Goal: Book appointment/travel/reservation

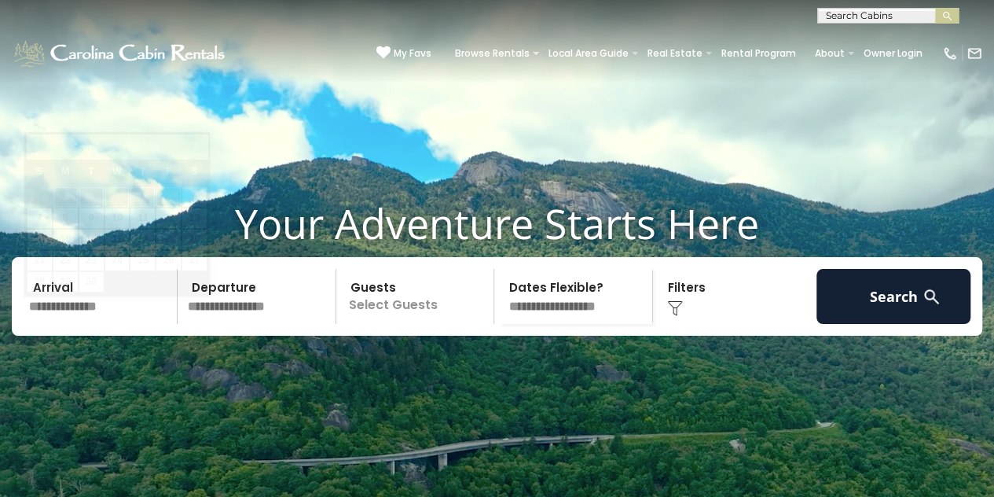
click at [56, 324] on input "text" at bounding box center [101, 296] width 154 height 55
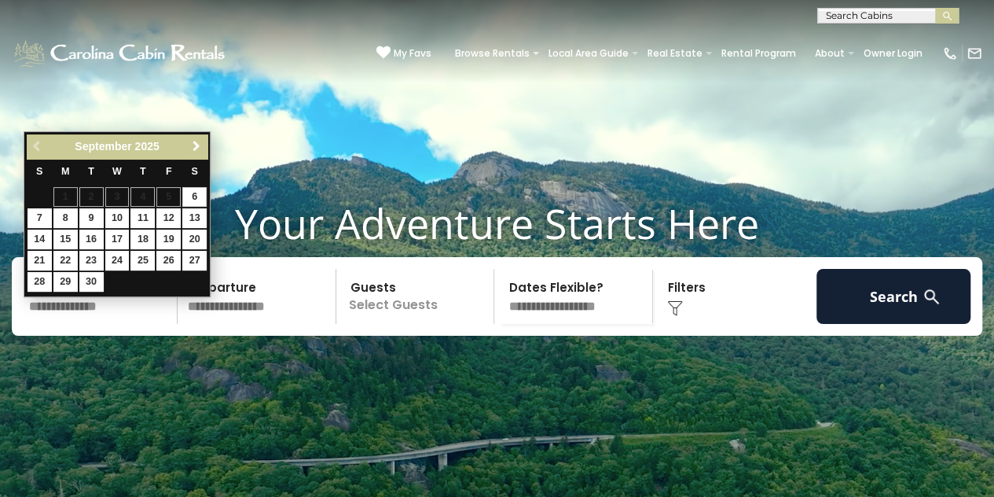
click at [194, 143] on span "Next" at bounding box center [196, 146] width 13 height 13
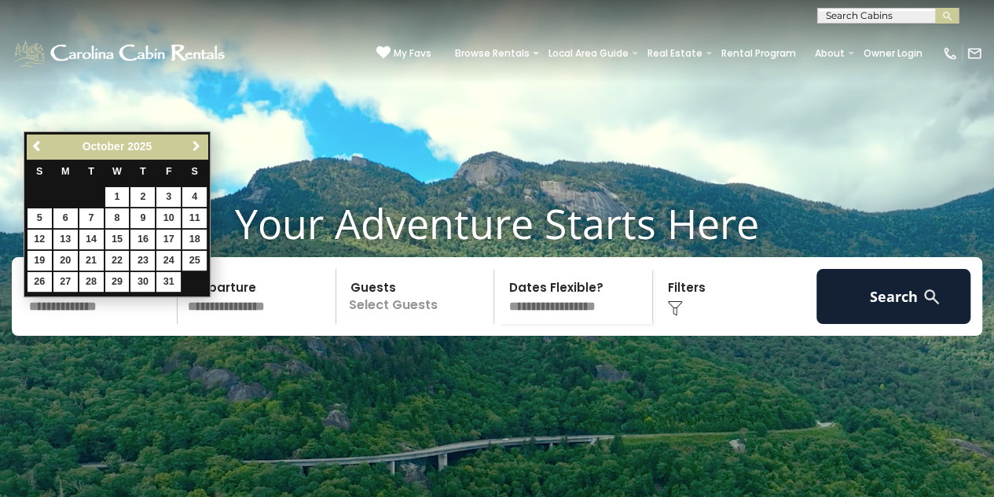
click at [194, 143] on span "Next" at bounding box center [196, 146] width 13 height 13
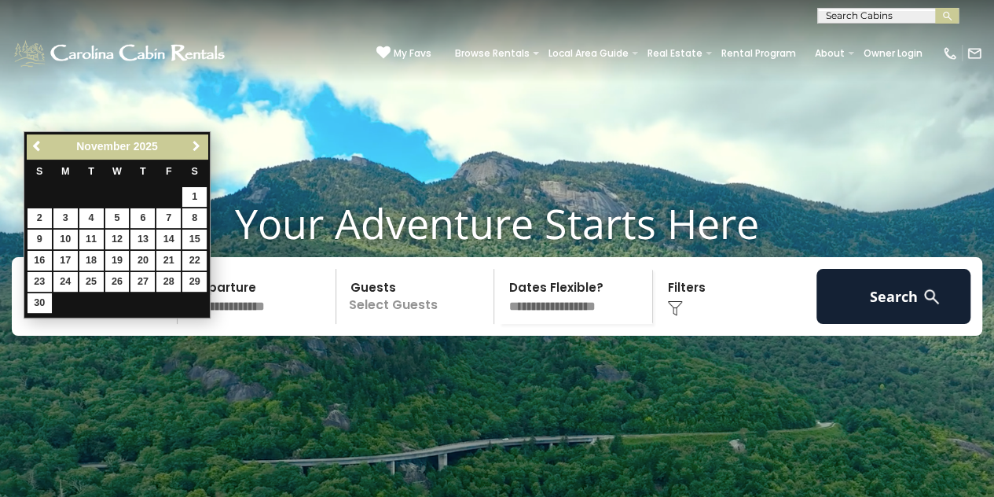
click at [194, 143] on span "Next" at bounding box center [196, 146] width 13 height 13
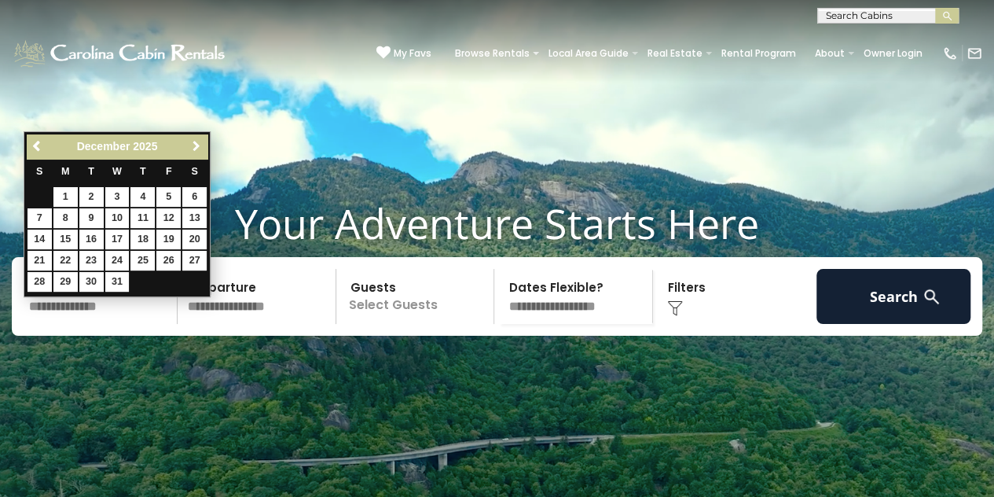
click at [194, 143] on span "Next" at bounding box center [196, 146] width 13 height 13
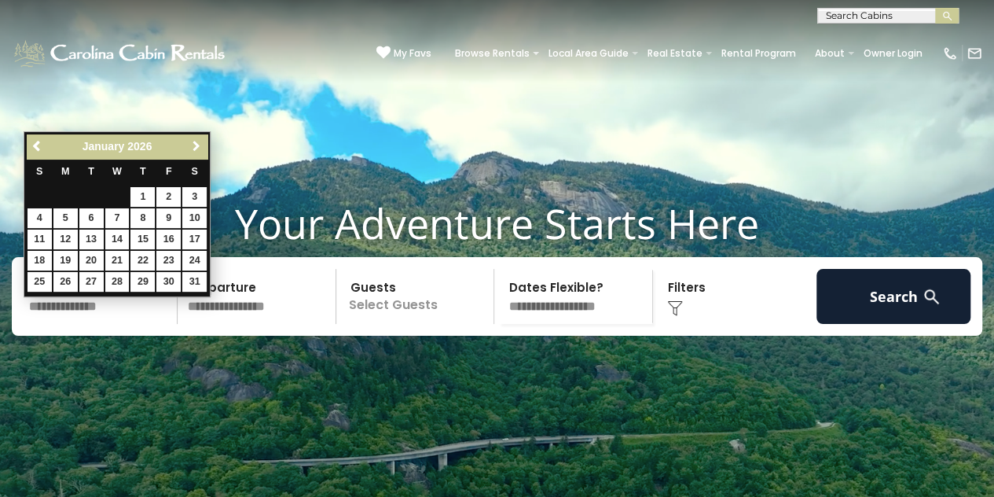
click at [194, 143] on span "Next" at bounding box center [196, 146] width 13 height 13
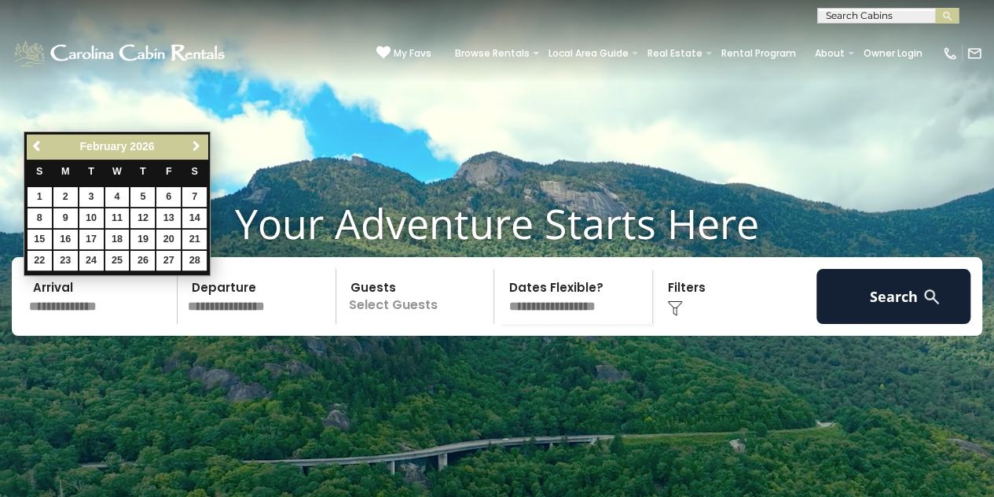
click at [194, 143] on span "Next" at bounding box center [196, 146] width 13 height 13
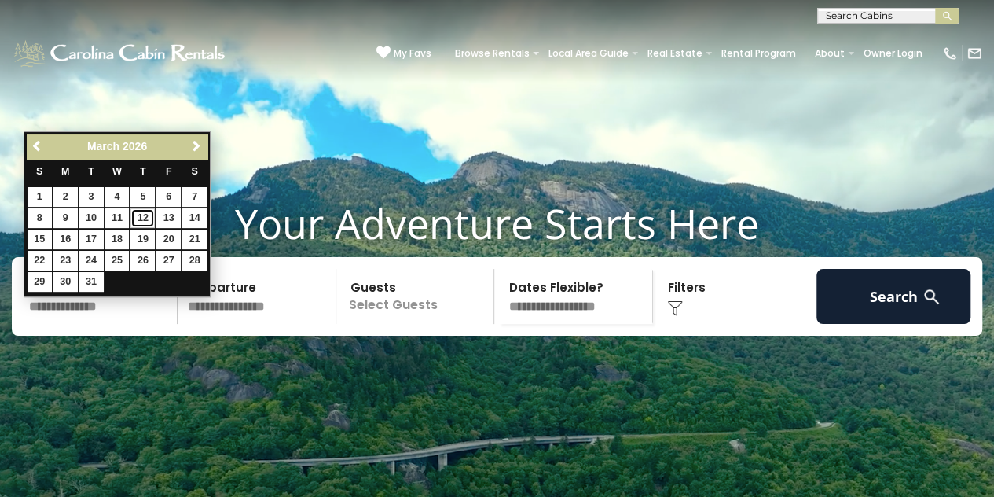
click at [148, 217] on link "12" at bounding box center [142, 218] width 24 height 20
type input "*******"
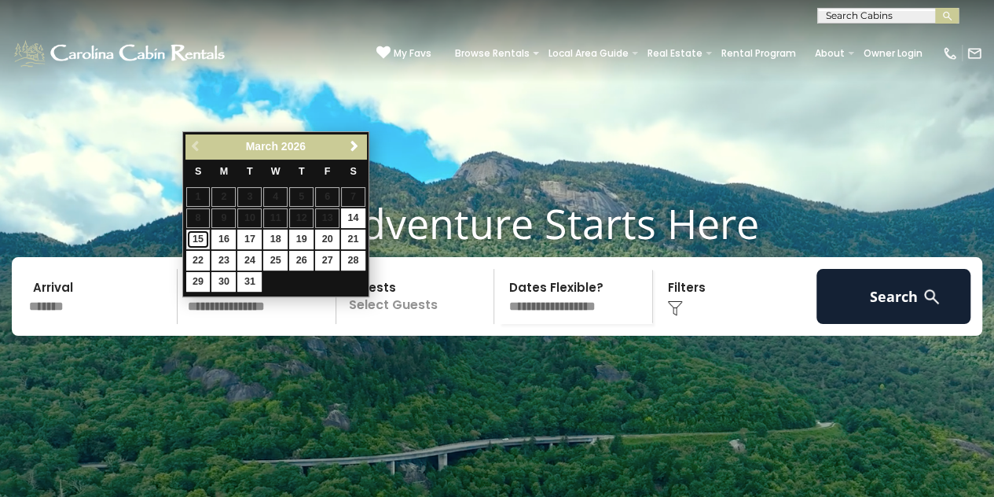
click at [200, 237] on link "15" at bounding box center [198, 239] width 24 height 20
type input "*******"
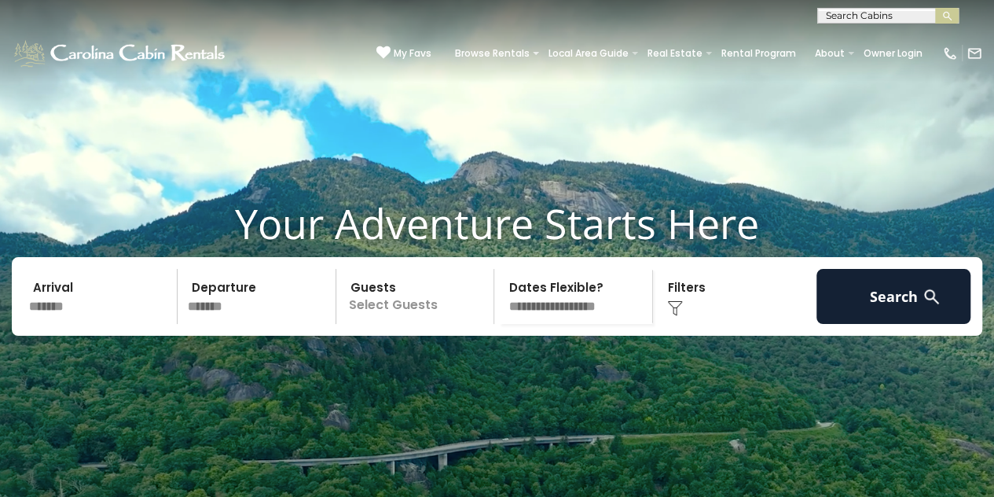
click at [378, 315] on p "Select Guests" at bounding box center [417, 296] width 153 height 55
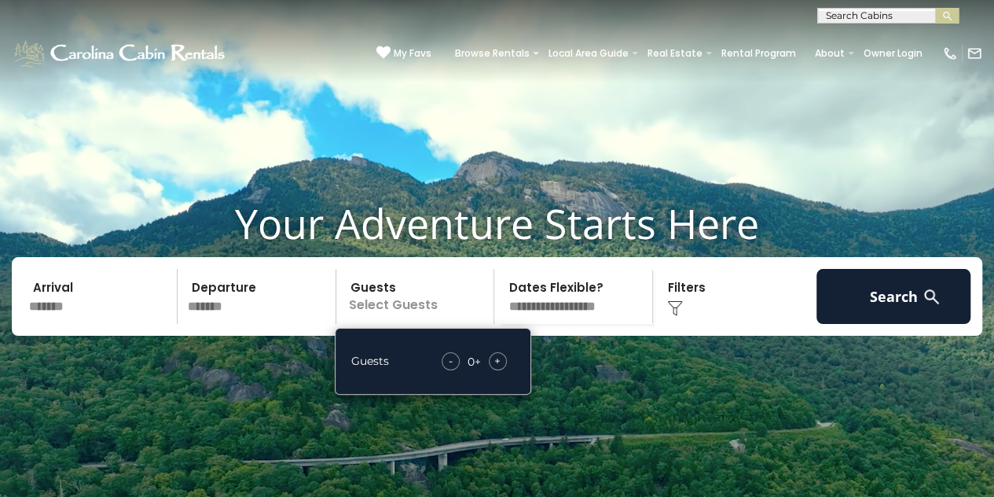
click at [498, 368] on span "+" at bounding box center [497, 361] width 6 height 16
click at [583, 324] on select "**********" at bounding box center [575, 296] width 153 height 55
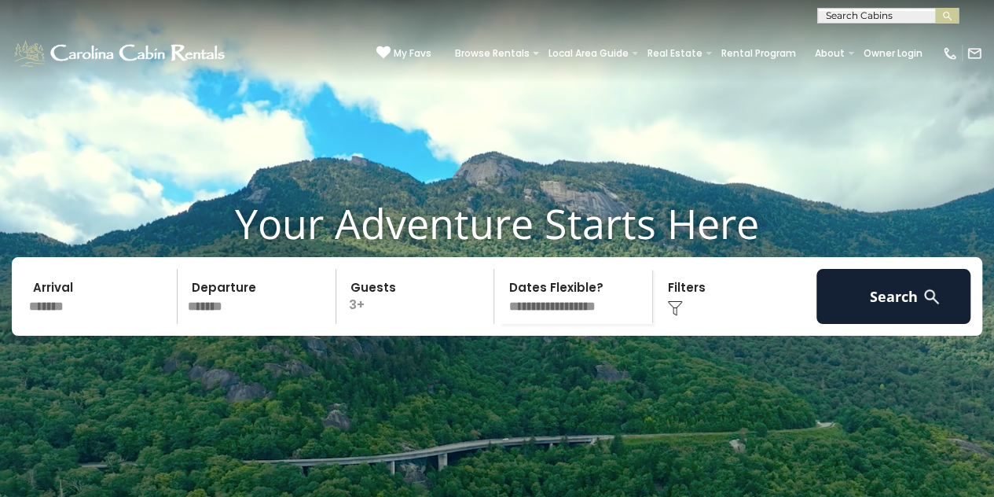
click at [812, 359] on div "Your Adventure Starts Here Arrival ******* Departure ******* Guests 3+ Guests -…" at bounding box center [497, 279] width 994 height 160
click at [692, 313] on div "Click to Choose" at bounding box center [735, 296] width 154 height 55
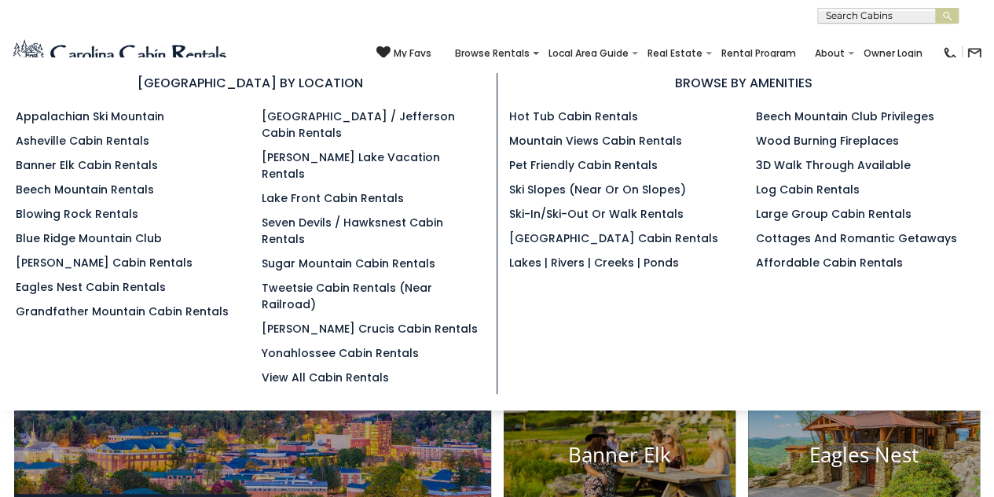
scroll to position [236, 0]
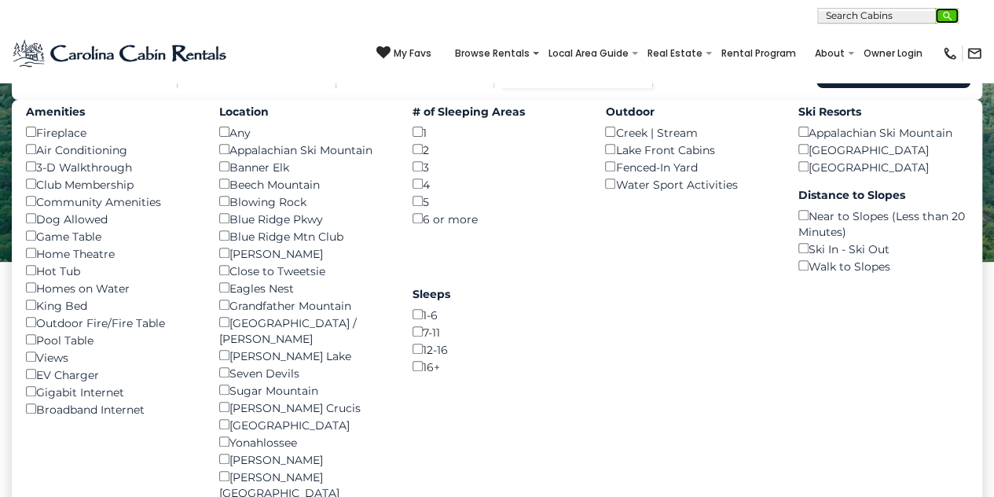
click at [949, 10] on img "submit" at bounding box center [947, 16] width 12 height 12
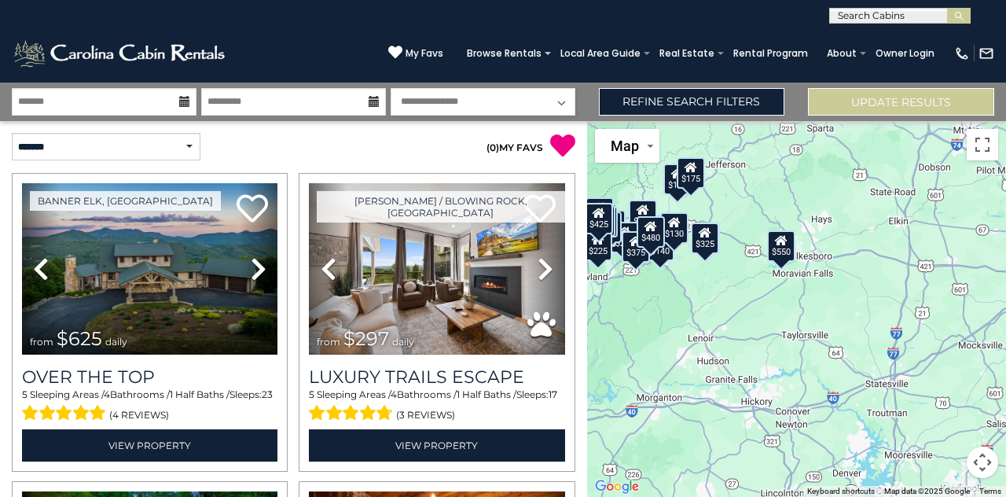
drag, startPoint x: 834, startPoint y: 354, endPoint x: 658, endPoint y: 335, distance: 176.9
click at [658, 335] on div "$625 $297 $175 $165 $300 $580 $290 $424 $395 $270 $185 $265 $230 $550 $349 $230…" at bounding box center [796, 309] width 419 height 376
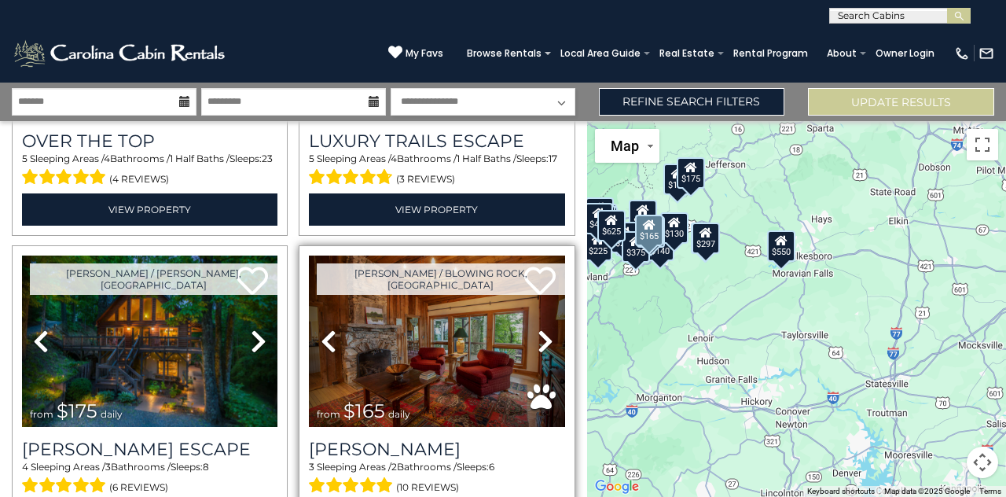
scroll to position [314, 0]
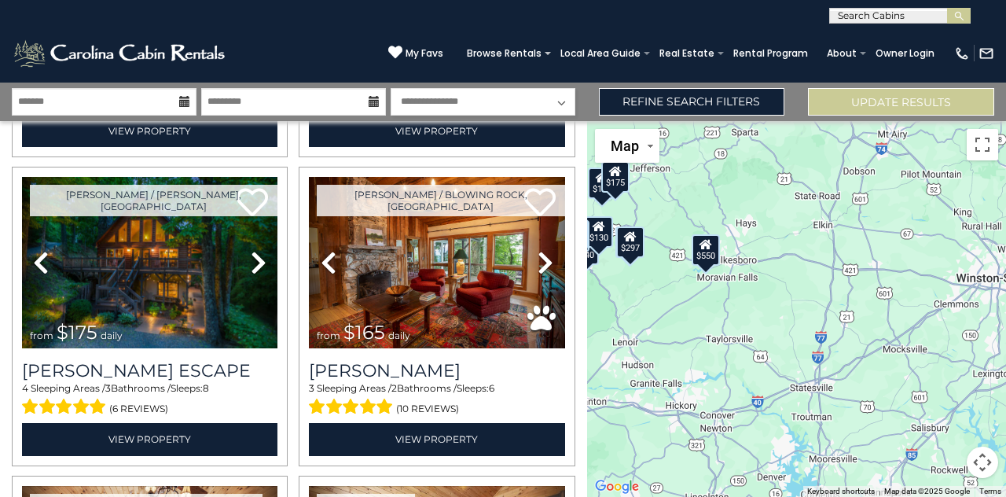
drag, startPoint x: 833, startPoint y: 341, endPoint x: 765, endPoint y: 345, distance: 67.7
click at [765, 345] on div "$625 $297 $175 $165 $300 $580 $290 $424 $395 $270 $185 $265 $230 $550 $349 $230…" at bounding box center [796, 309] width 419 height 376
click at [985, 144] on button "Toggle fullscreen view" at bounding box center [981, 144] width 31 height 31
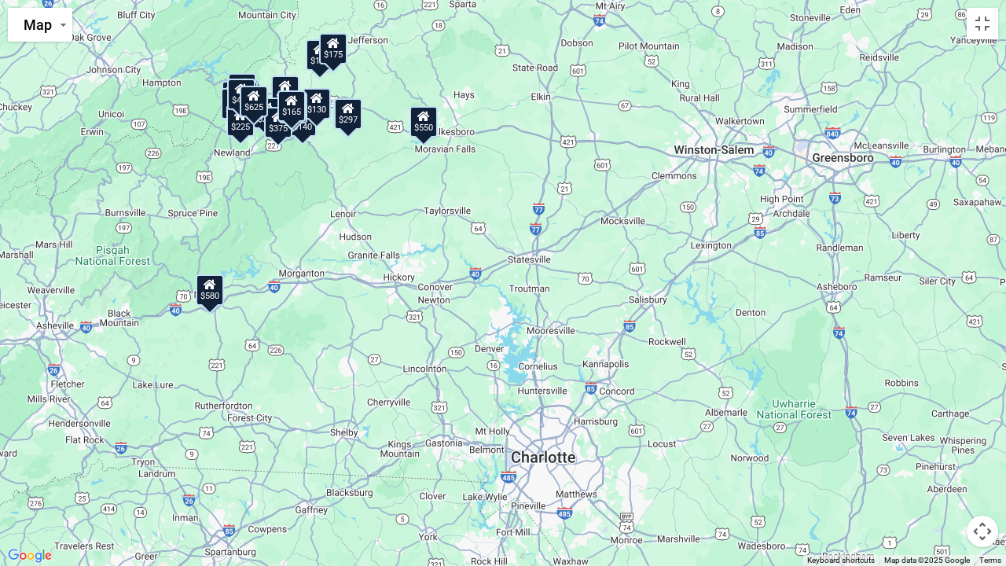
drag, startPoint x: 762, startPoint y: 467, endPoint x: 773, endPoint y: 366, distance: 101.9
click at [773, 366] on div "$625 $297 $175 $165 $300 $580 $290 $424 $395 $270 $185 $265 $230 $550 $349 $230…" at bounding box center [503, 283] width 1006 height 566
click at [984, 22] on button "Toggle fullscreen view" at bounding box center [981, 23] width 31 height 31
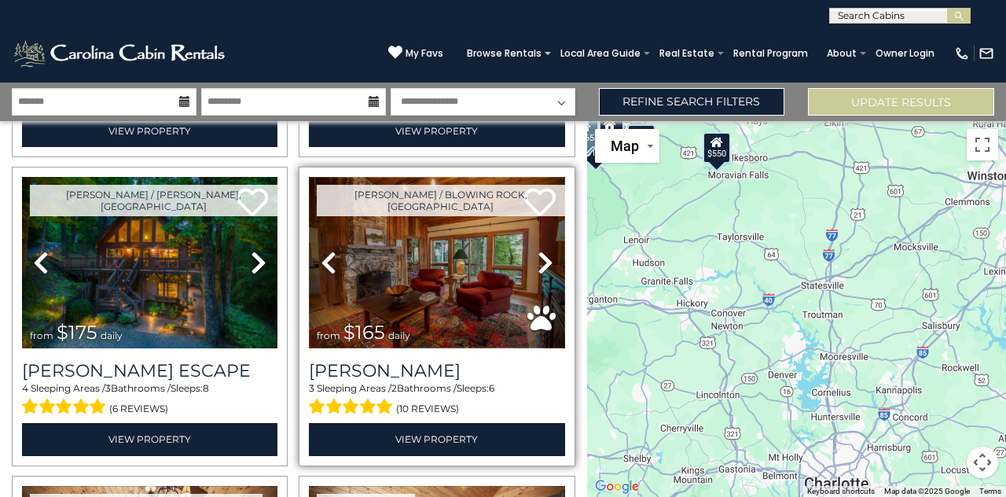
click at [437, 273] on img at bounding box center [436, 262] width 255 height 171
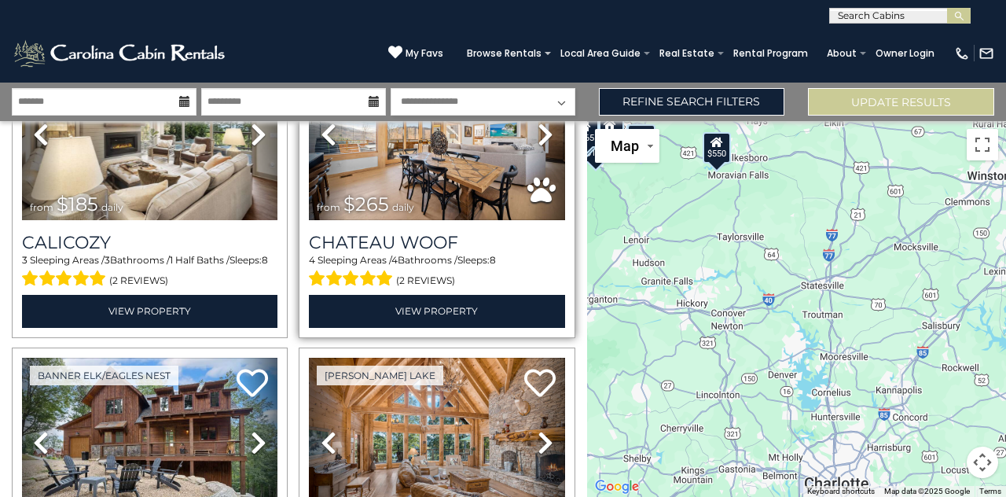
scroll to position [1571, 0]
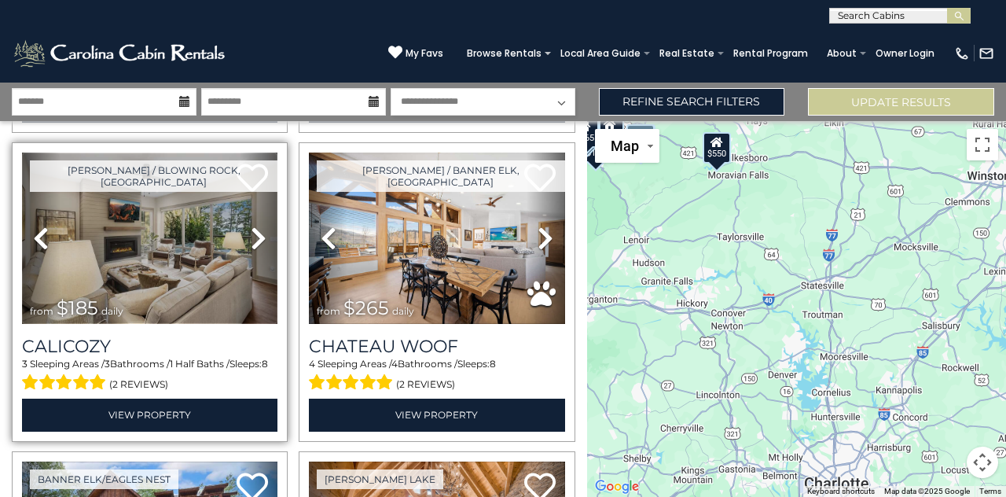
click at [148, 216] on img at bounding box center [149, 237] width 255 height 171
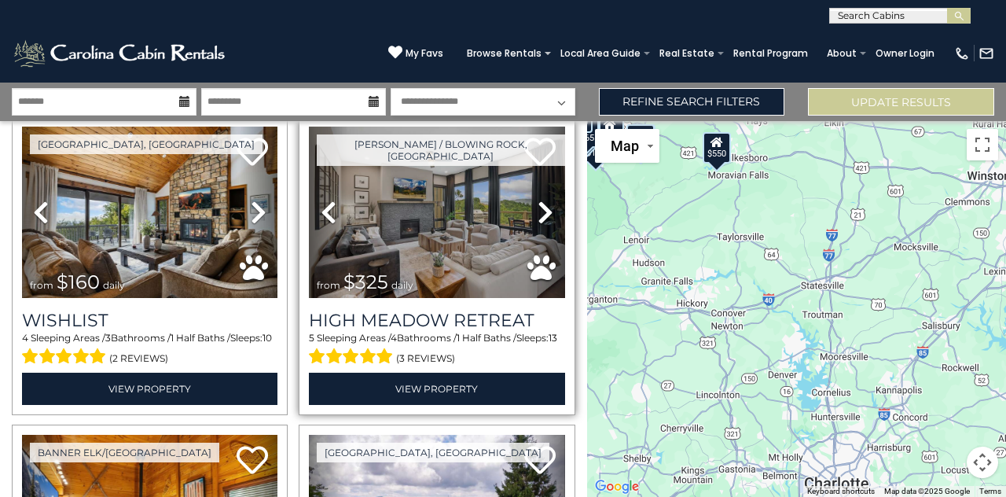
scroll to position [2514, 0]
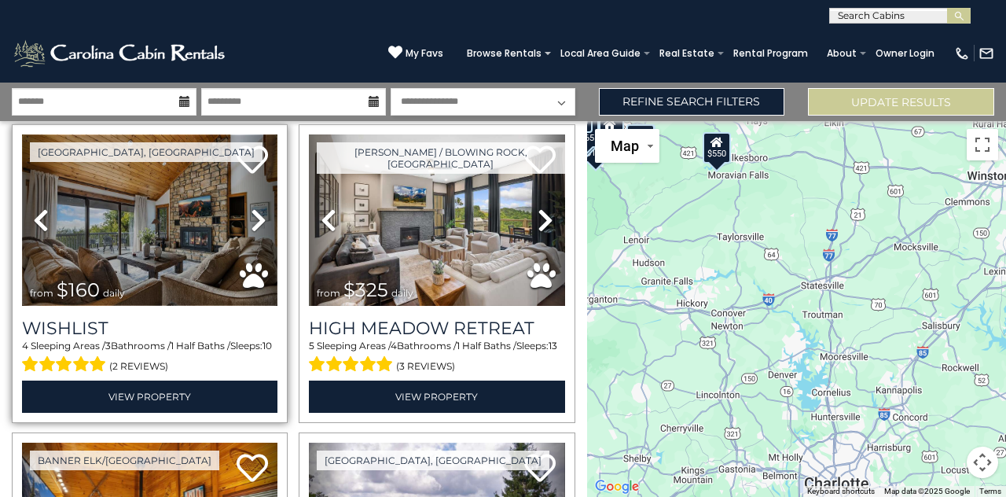
click at [127, 231] on img at bounding box center [149, 219] width 255 height 171
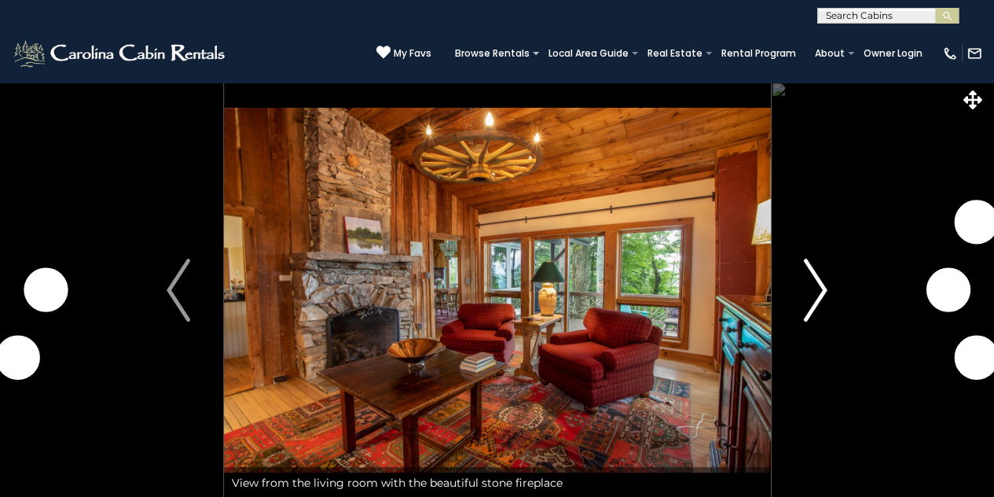
click at [814, 290] on img "Next" at bounding box center [816, 289] width 24 height 63
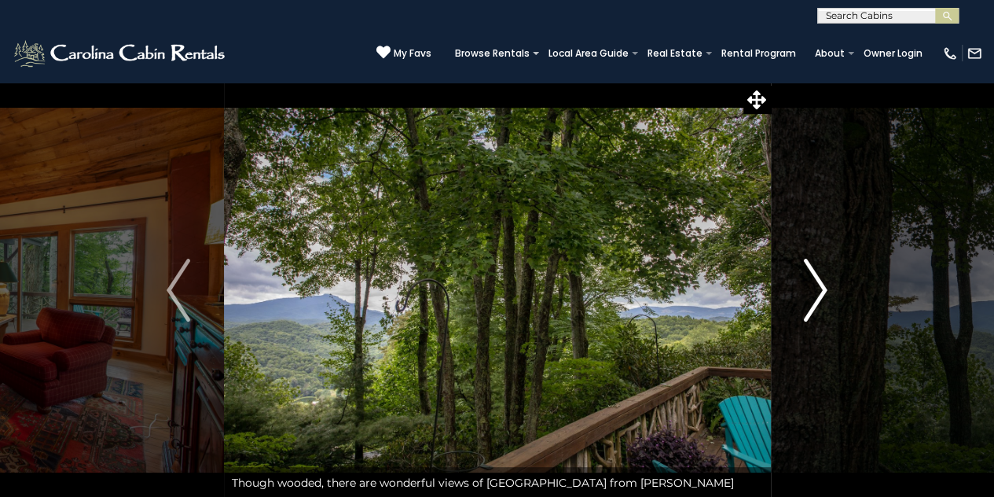
click at [816, 290] on img "Next" at bounding box center [816, 289] width 24 height 63
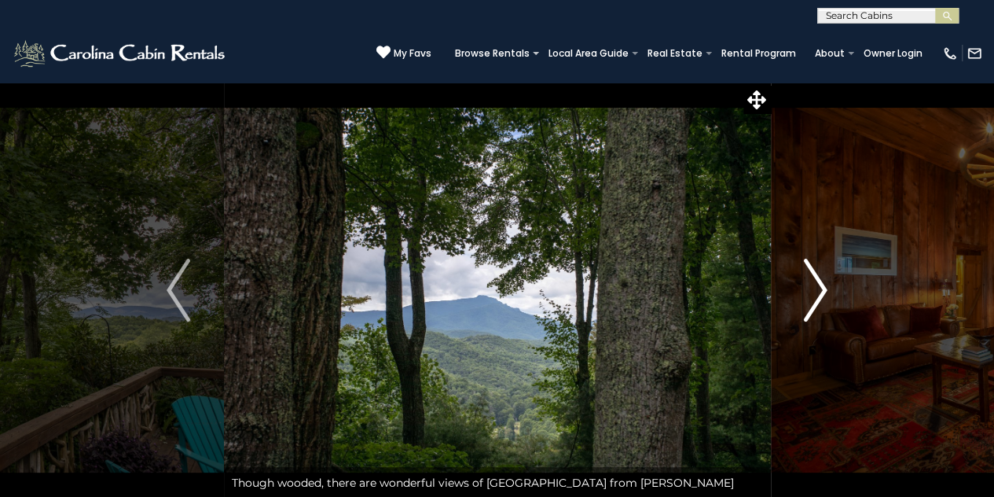
click at [816, 290] on img "Next" at bounding box center [816, 289] width 24 height 63
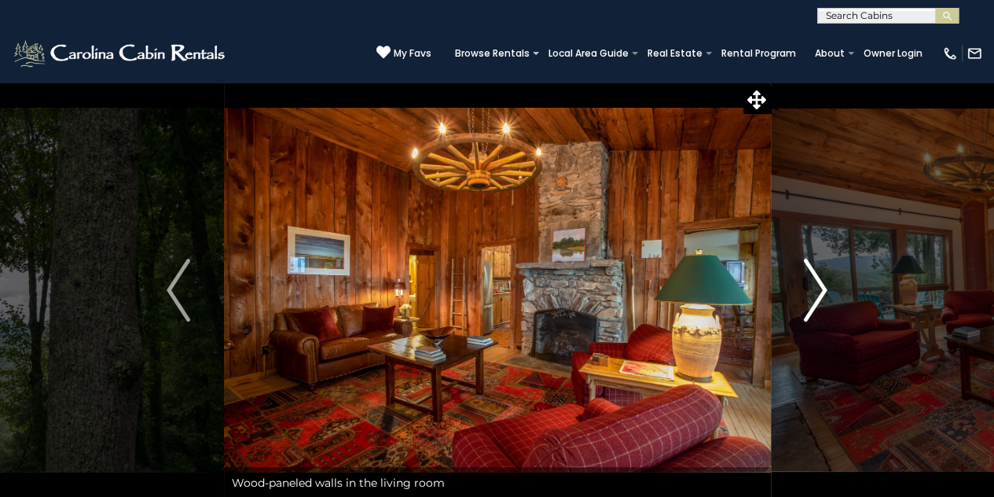
click at [816, 290] on img "Next" at bounding box center [816, 289] width 24 height 63
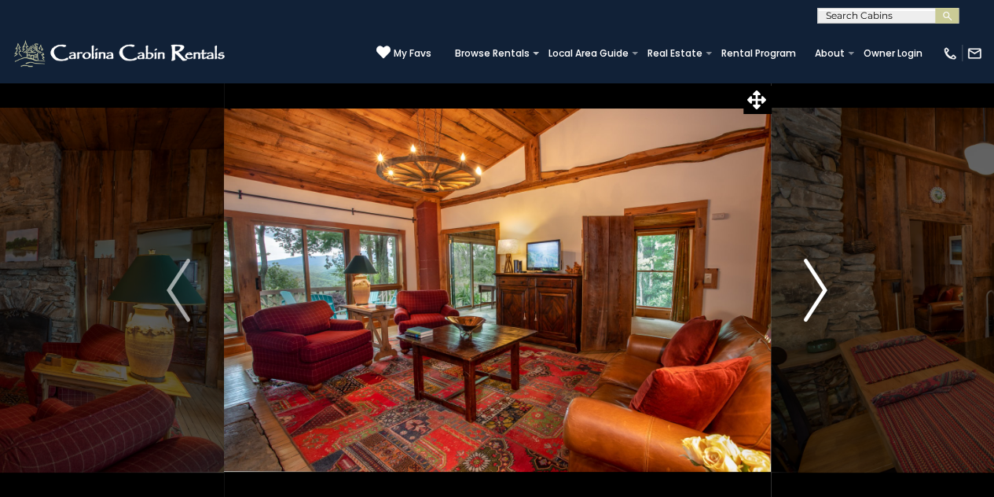
click at [816, 290] on img "Next" at bounding box center [816, 289] width 24 height 63
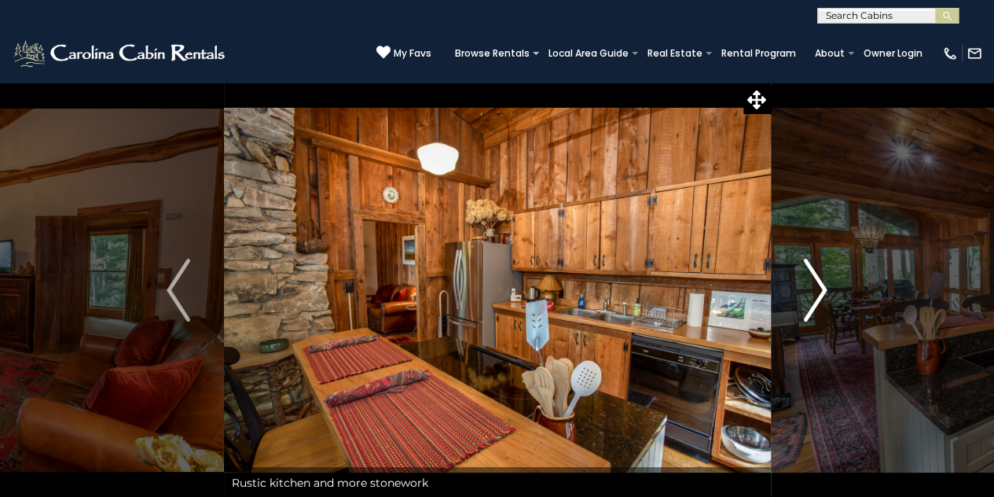
click at [816, 290] on img "Next" at bounding box center [816, 289] width 24 height 63
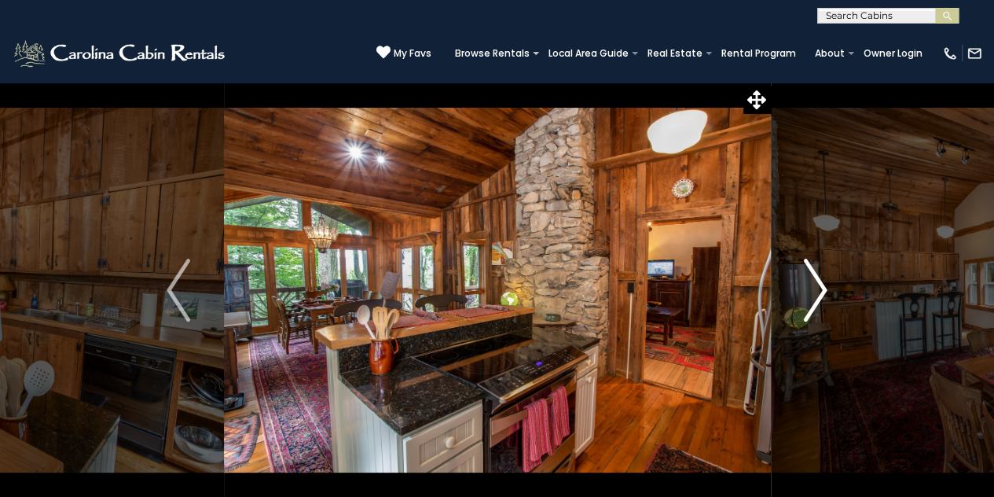
click at [816, 290] on img "Next" at bounding box center [816, 289] width 24 height 63
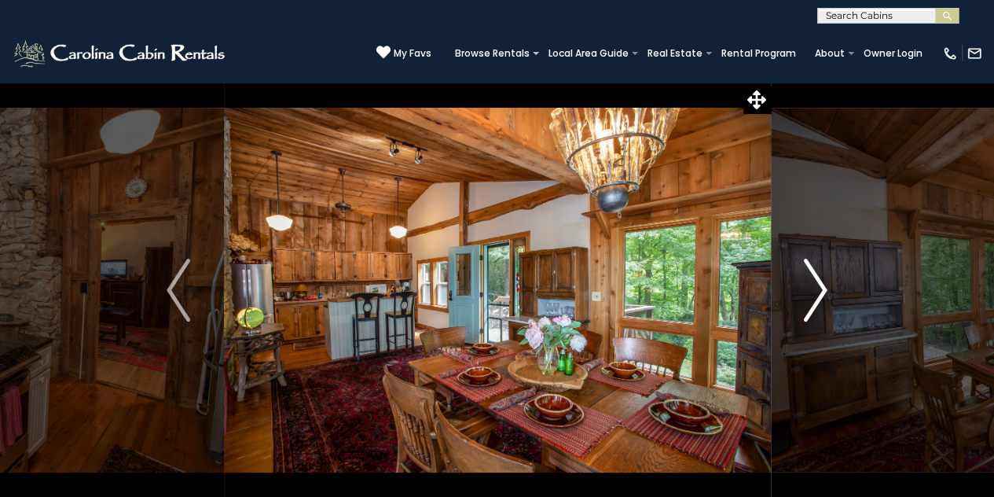
click at [816, 290] on img "Next" at bounding box center [816, 289] width 24 height 63
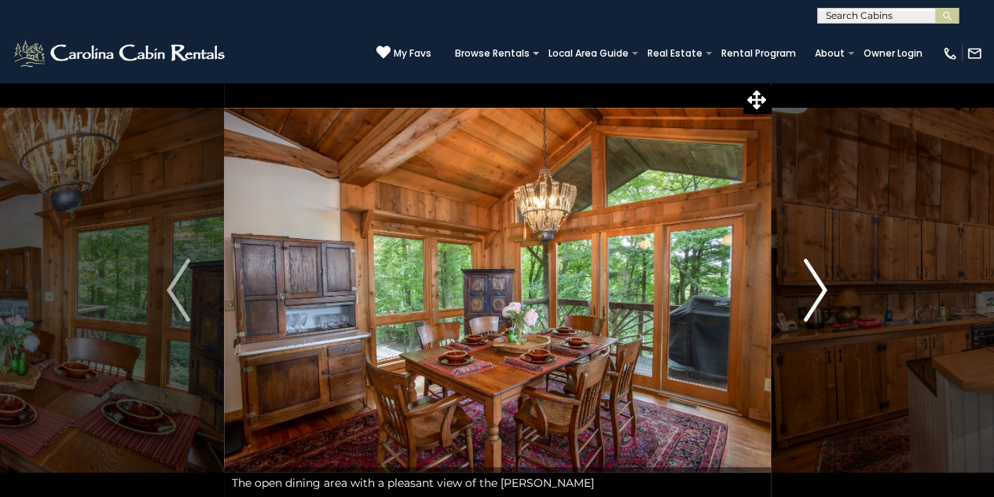
click at [816, 290] on img "Next" at bounding box center [816, 289] width 24 height 63
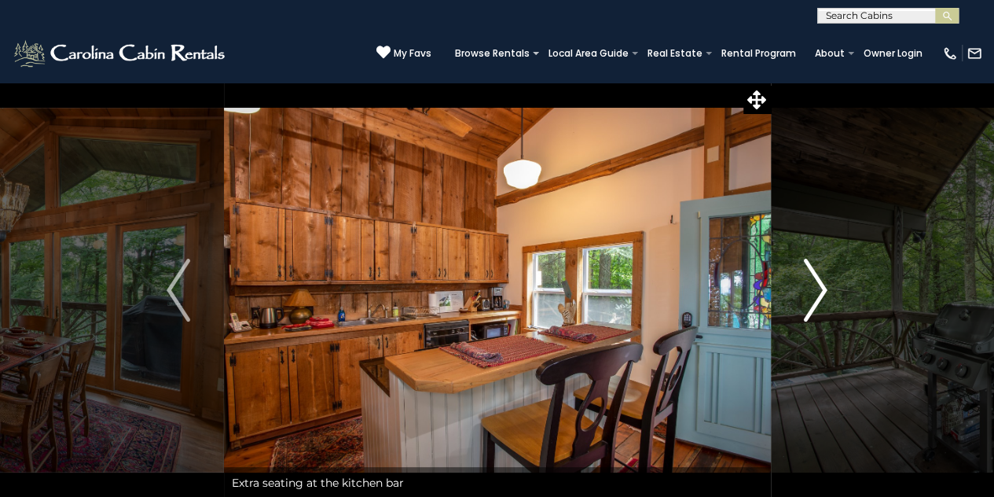
click at [816, 290] on img "Next" at bounding box center [816, 289] width 24 height 63
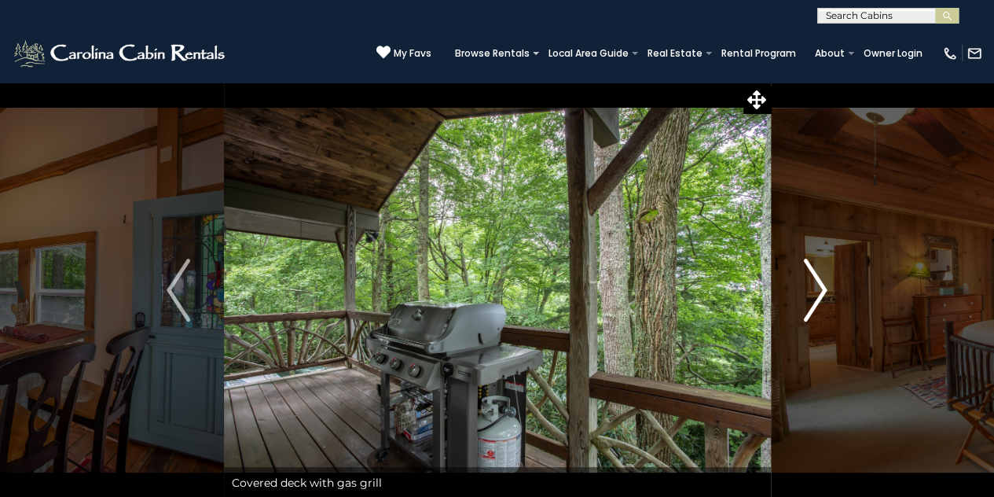
click at [816, 290] on img "Next" at bounding box center [816, 289] width 24 height 63
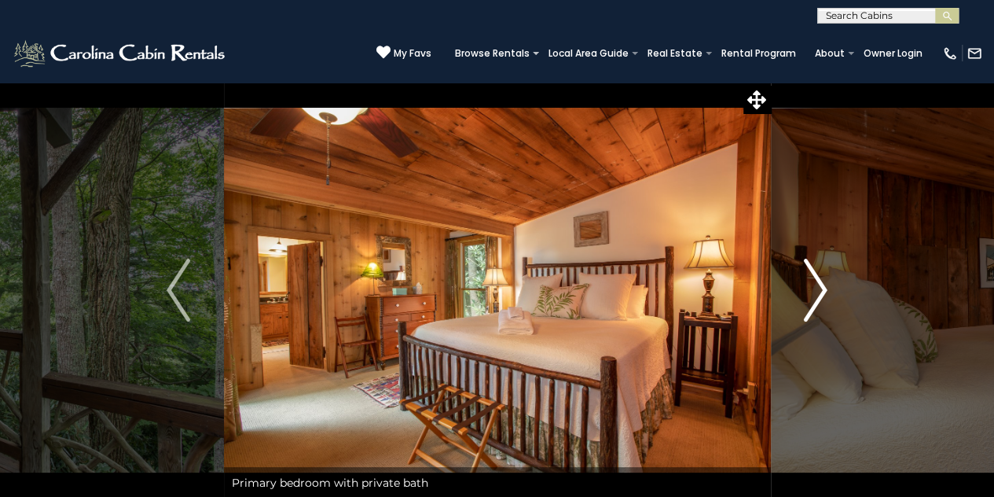
click at [816, 290] on img "Next" at bounding box center [816, 289] width 24 height 63
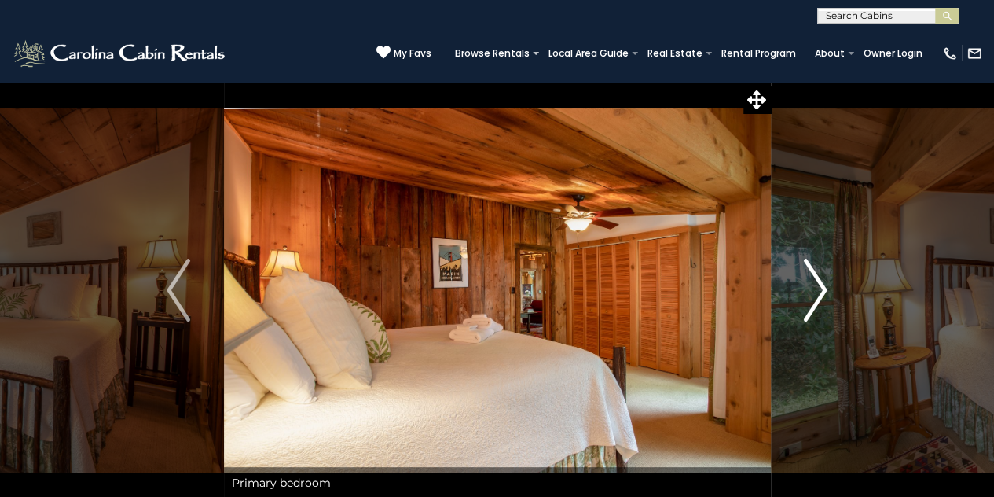
click at [816, 290] on img "Next" at bounding box center [816, 289] width 24 height 63
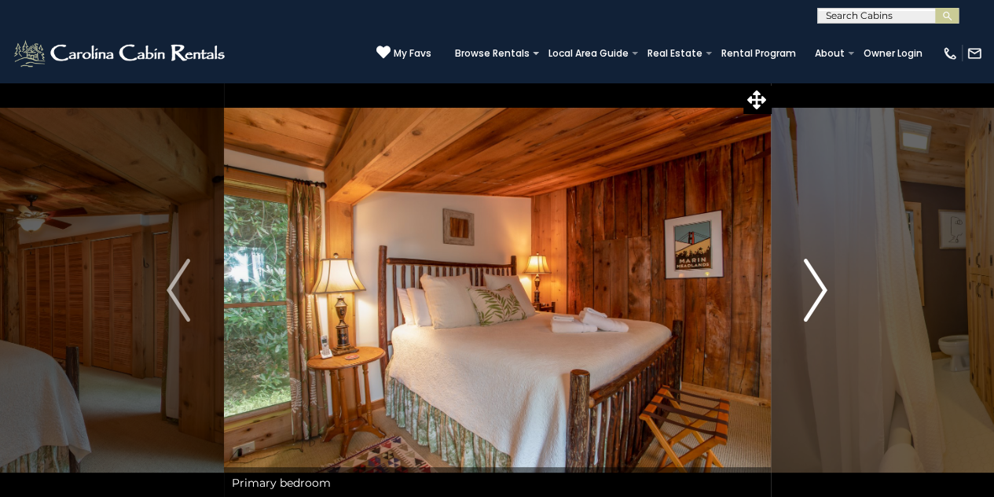
click at [816, 290] on img "Next" at bounding box center [816, 289] width 24 height 63
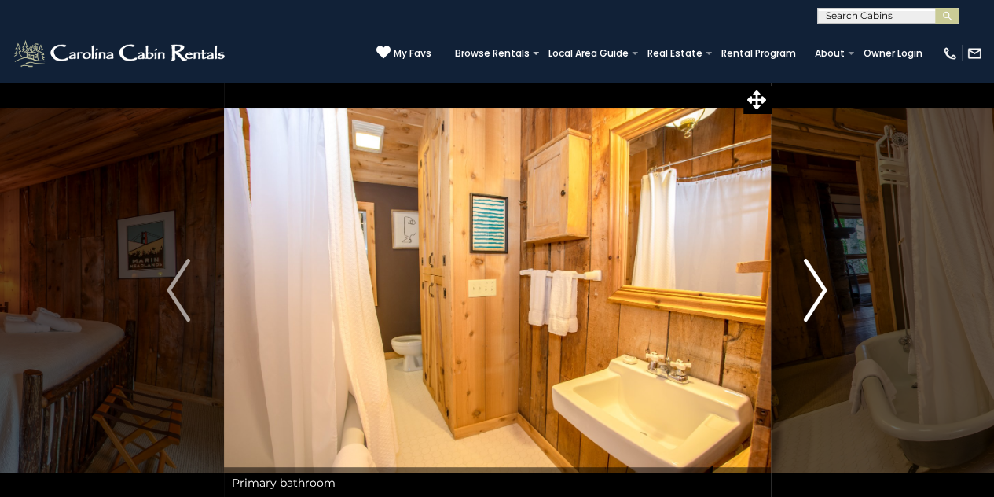
click at [816, 290] on img "Next" at bounding box center [816, 289] width 24 height 63
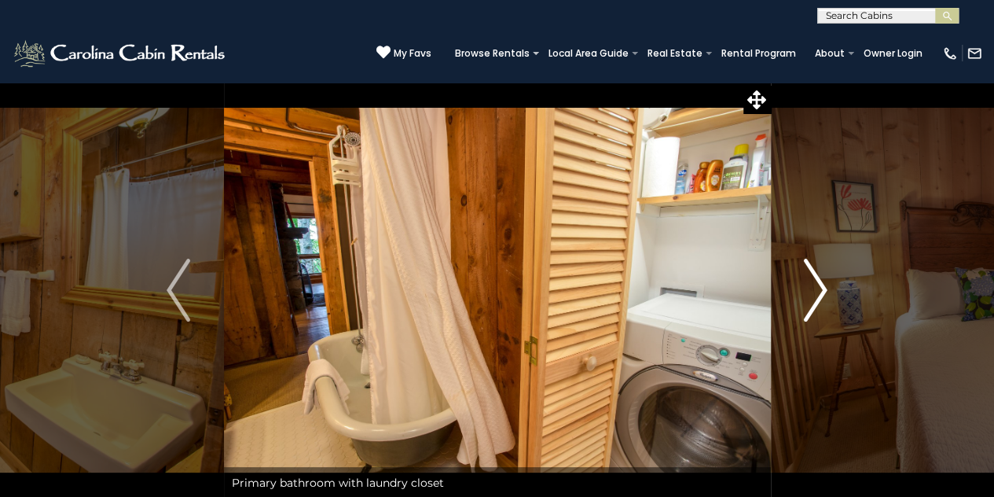
click at [816, 290] on img "Next" at bounding box center [816, 289] width 24 height 63
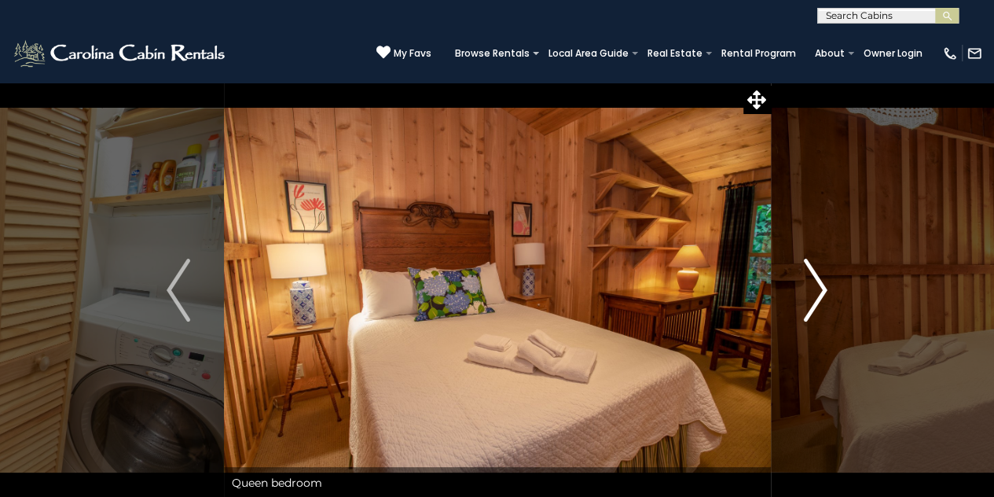
click at [816, 290] on img "Next" at bounding box center [816, 289] width 24 height 63
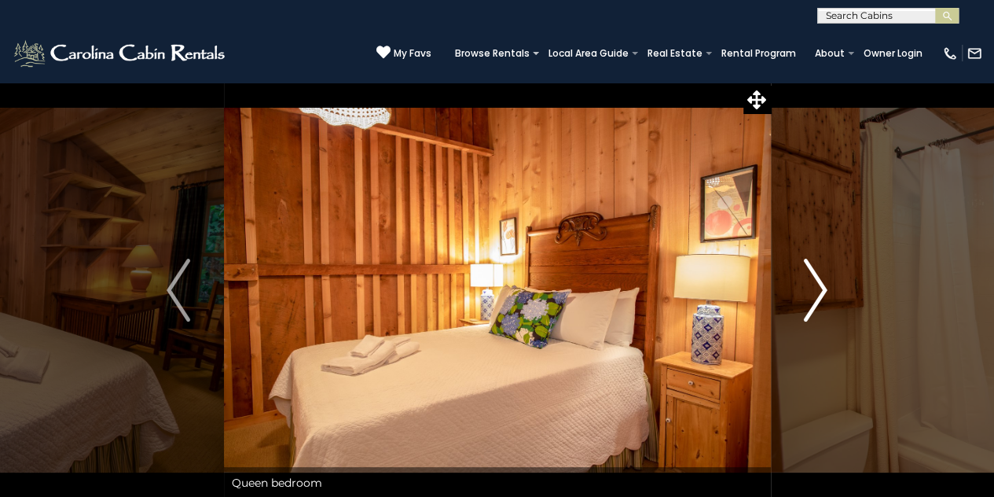
click at [816, 290] on img "Next" at bounding box center [816, 289] width 24 height 63
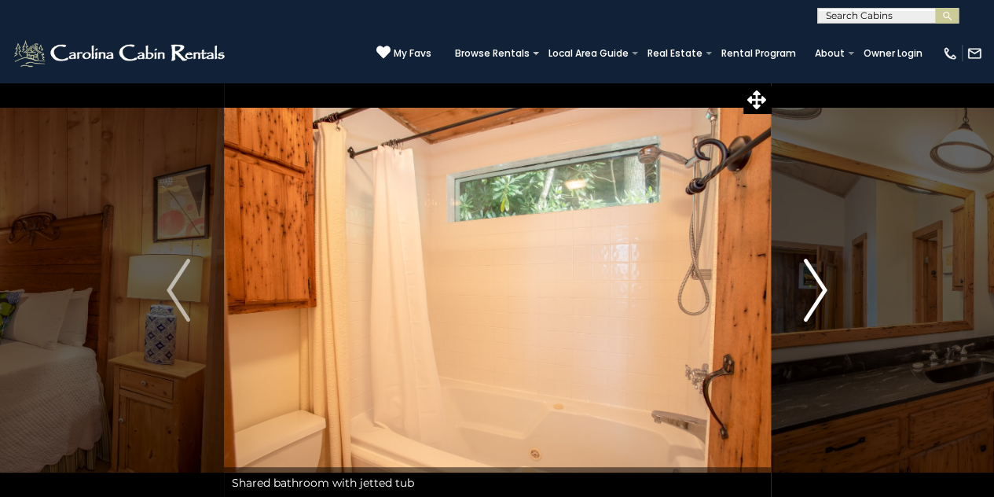
click at [816, 290] on img "Next" at bounding box center [816, 289] width 24 height 63
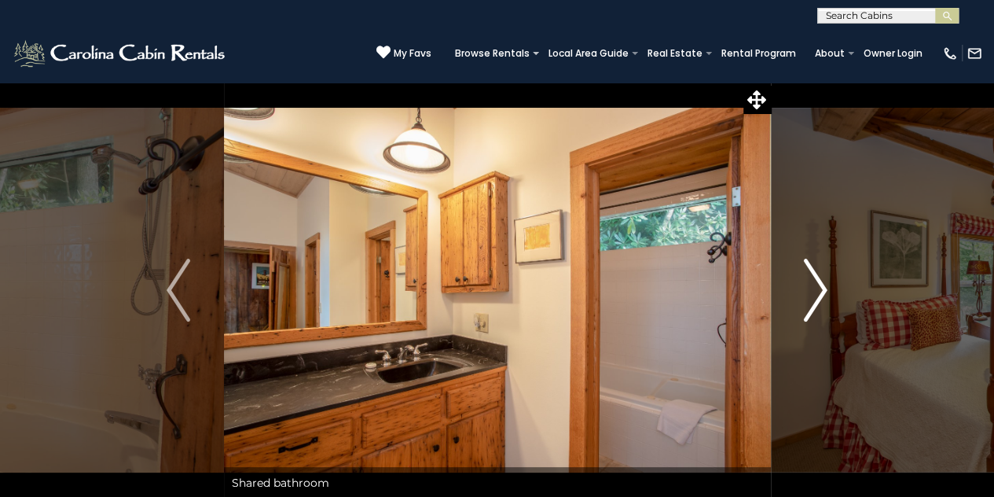
click at [816, 290] on img "Next" at bounding box center [816, 289] width 24 height 63
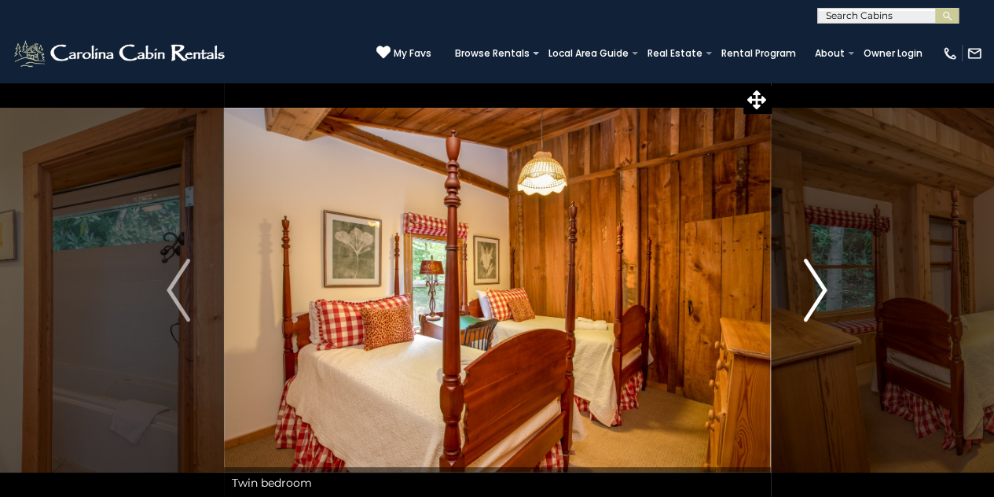
click at [816, 290] on img "Next" at bounding box center [816, 289] width 24 height 63
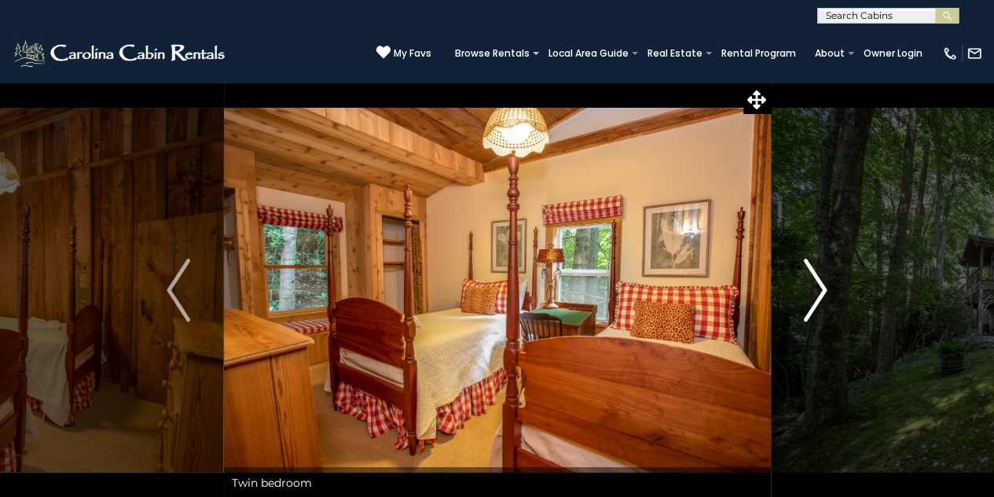
click at [816, 290] on img "Next" at bounding box center [816, 289] width 24 height 63
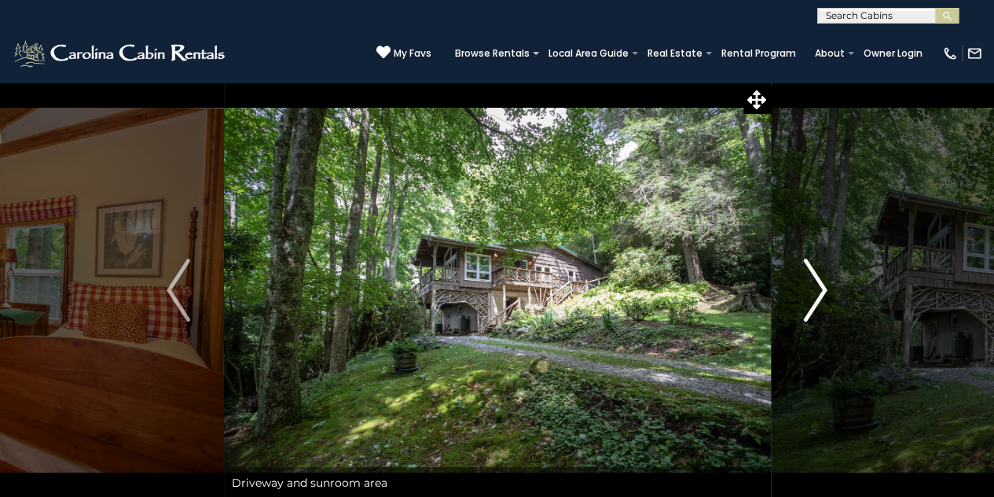
click at [816, 290] on img "Next" at bounding box center [816, 289] width 24 height 63
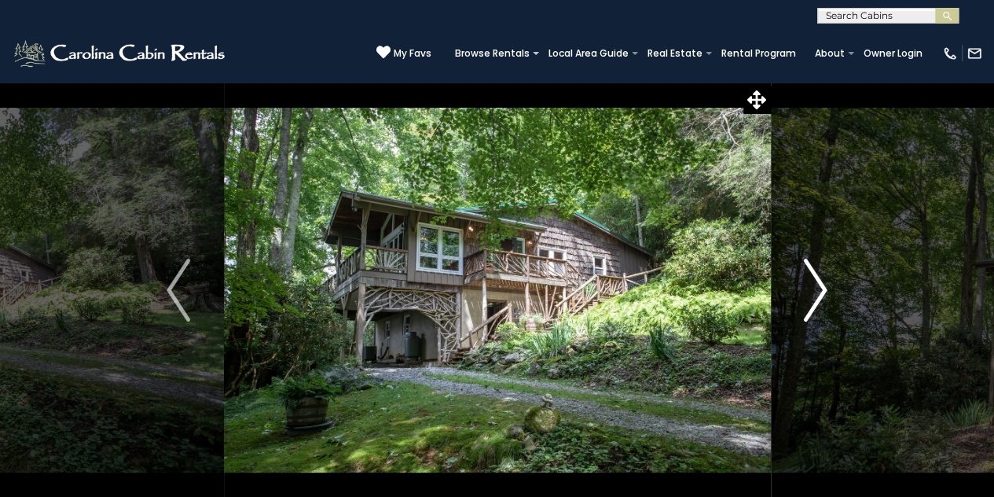
click at [816, 290] on img "Next" at bounding box center [816, 289] width 24 height 63
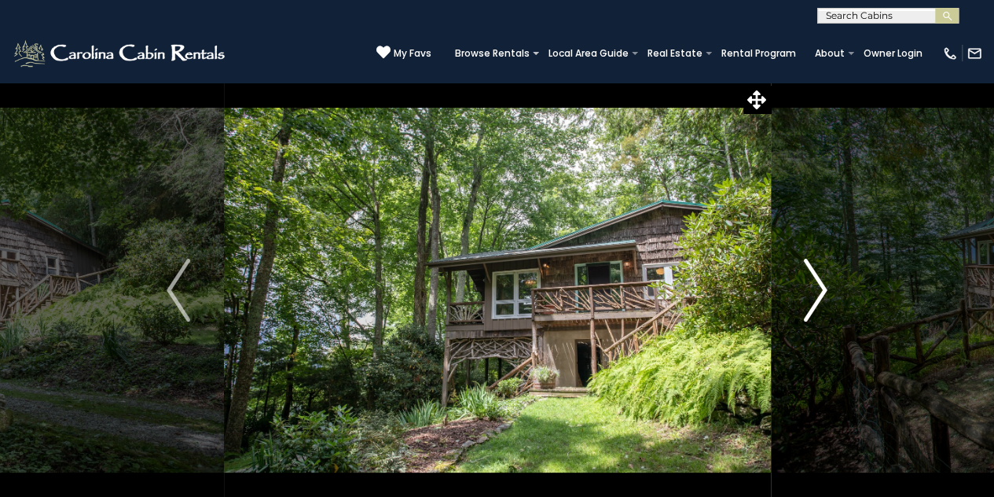
click at [816, 290] on img "Next" at bounding box center [816, 289] width 24 height 63
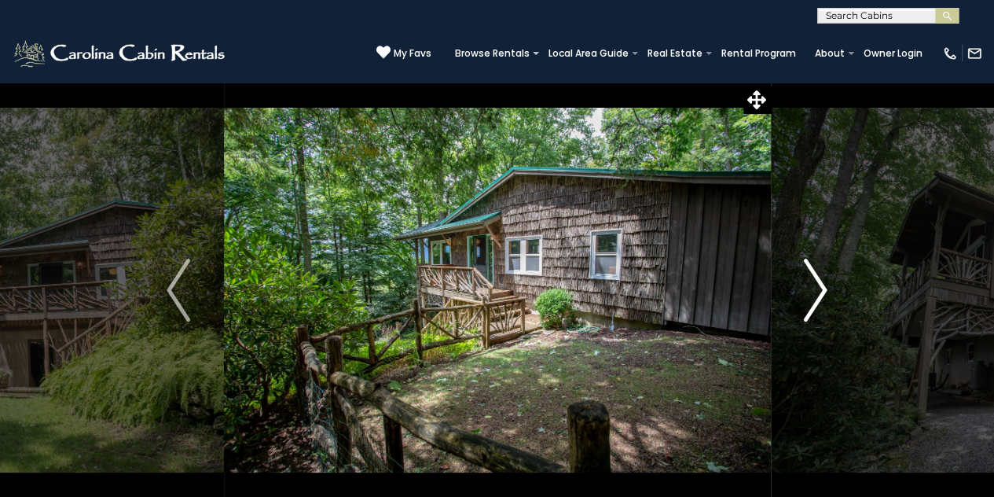
click at [816, 290] on img "Next" at bounding box center [816, 289] width 24 height 63
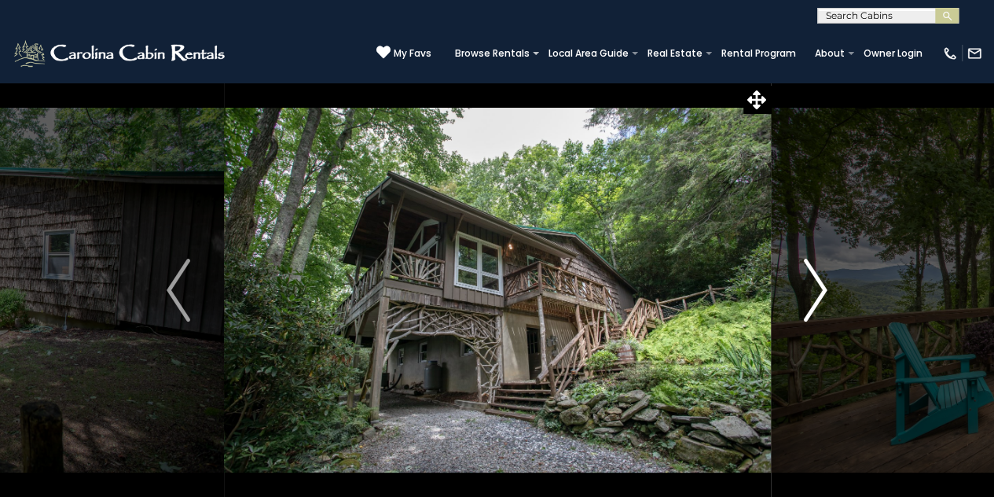
click at [816, 290] on img "Next" at bounding box center [816, 289] width 24 height 63
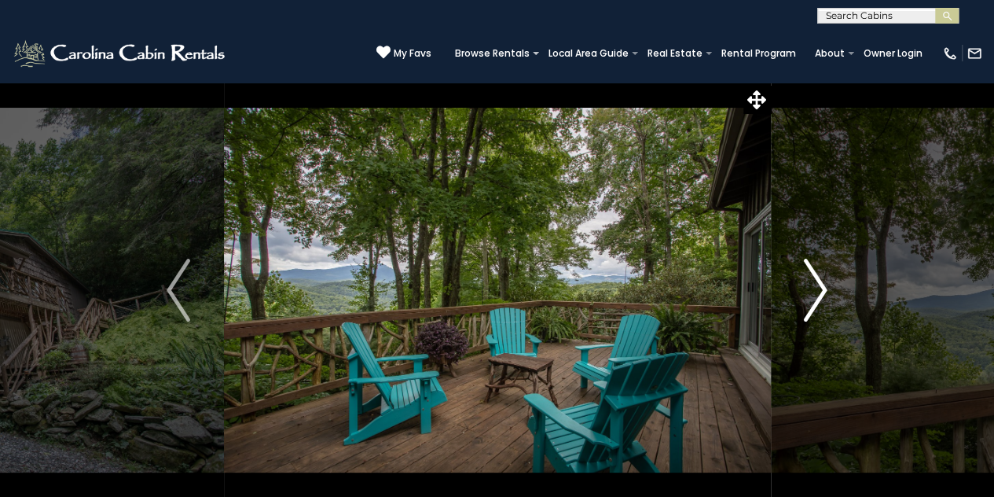
click at [816, 290] on img "Next" at bounding box center [816, 289] width 24 height 63
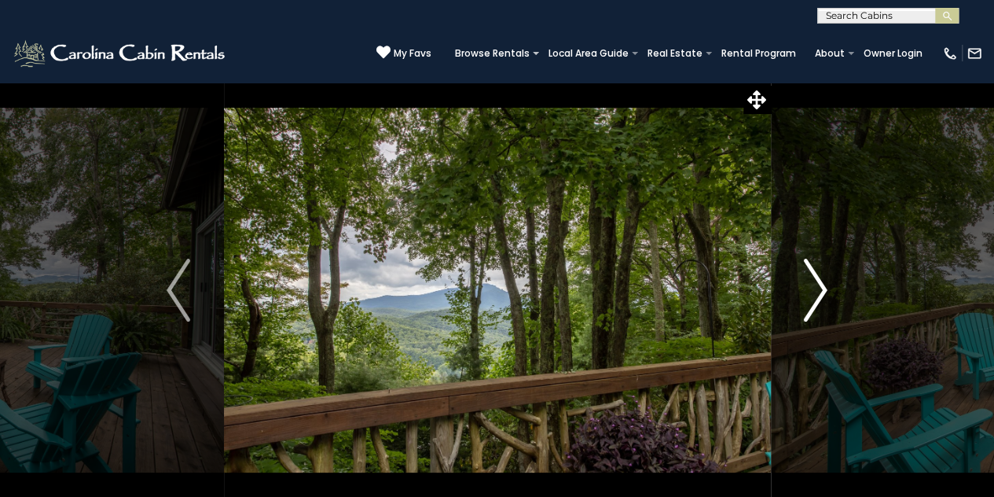
click at [816, 290] on img "Next" at bounding box center [816, 289] width 24 height 63
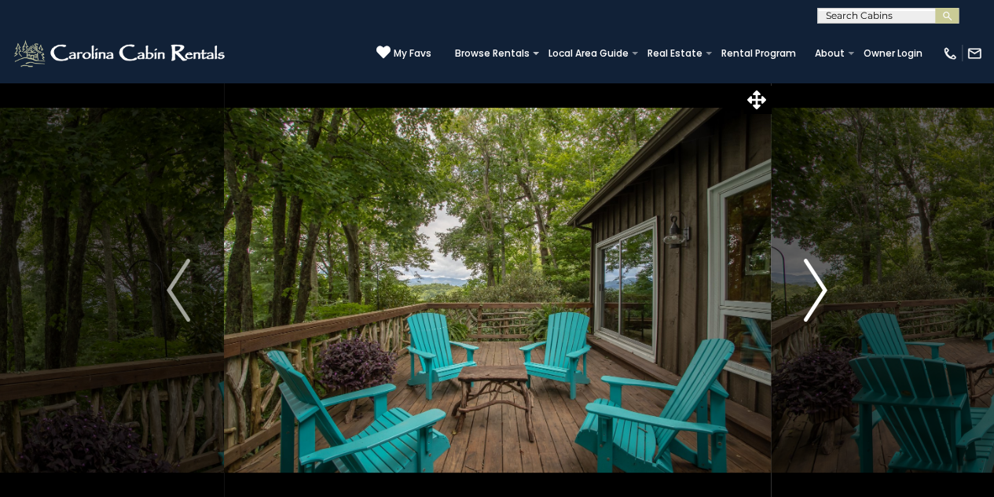
click at [816, 290] on img "Next" at bounding box center [816, 289] width 24 height 63
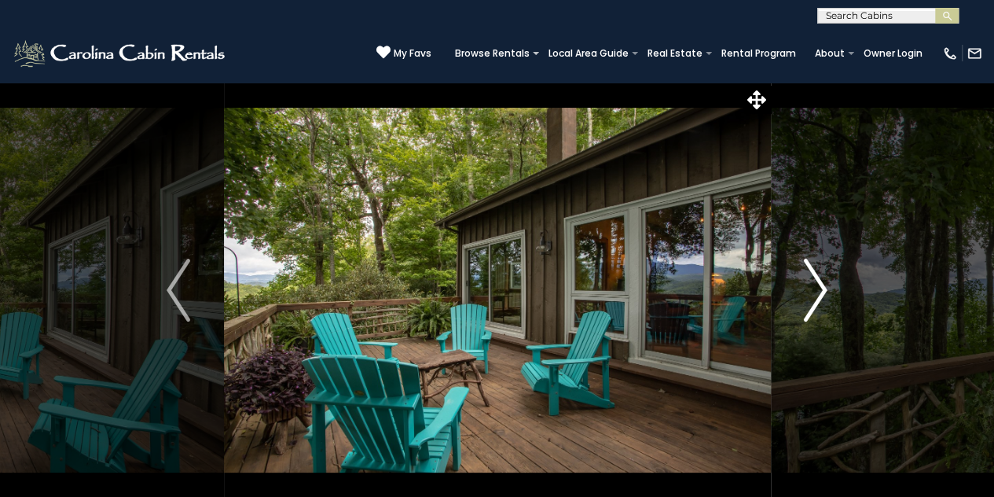
click at [816, 290] on img "Next" at bounding box center [816, 289] width 24 height 63
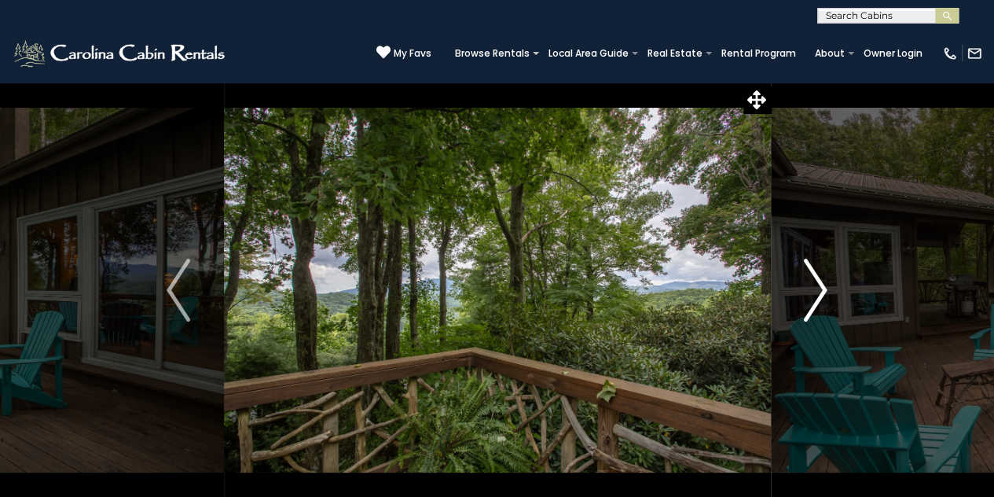
click at [816, 290] on img "Next" at bounding box center [816, 289] width 24 height 63
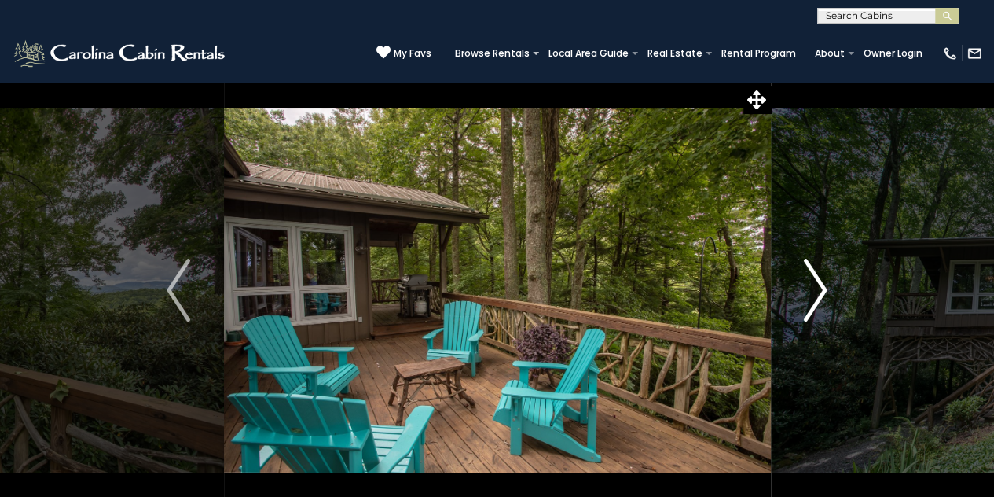
click at [816, 290] on img "Next" at bounding box center [816, 289] width 24 height 63
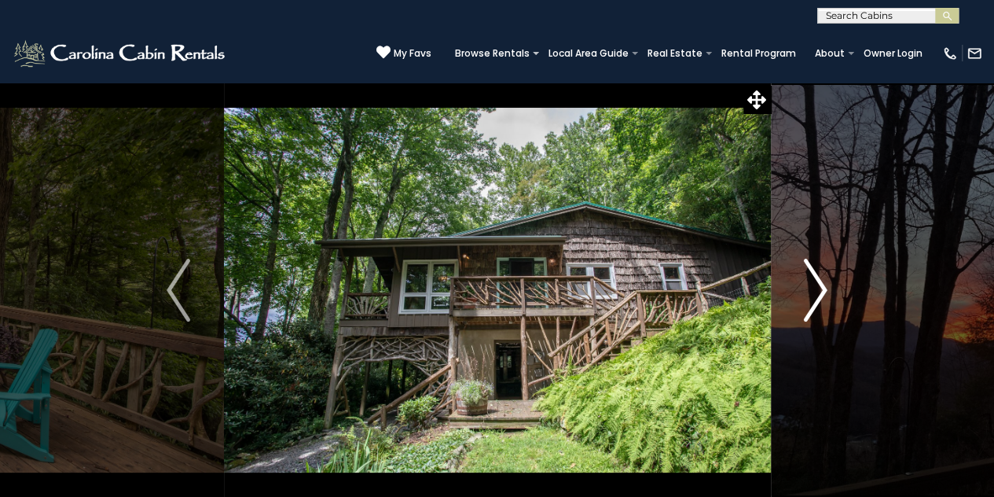
click at [816, 290] on img "Next" at bounding box center [816, 289] width 24 height 63
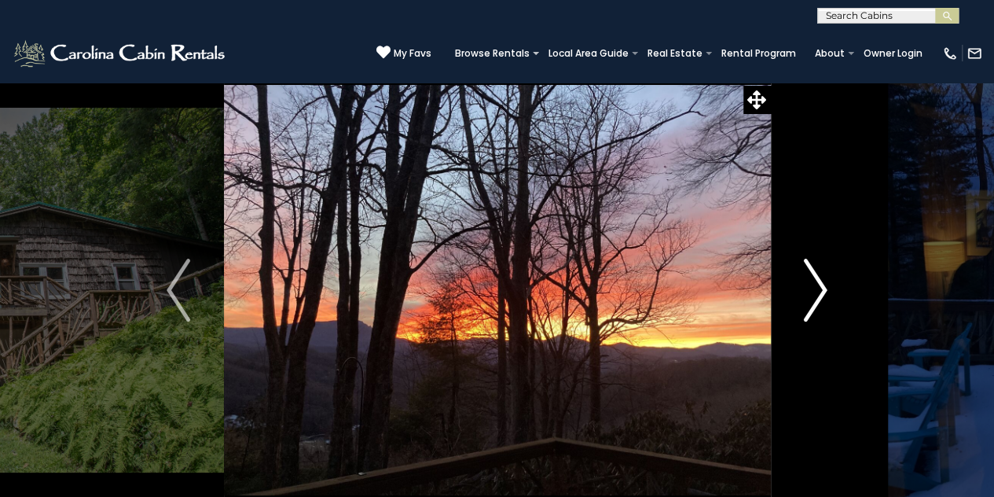
click at [816, 290] on img "Next" at bounding box center [816, 289] width 24 height 63
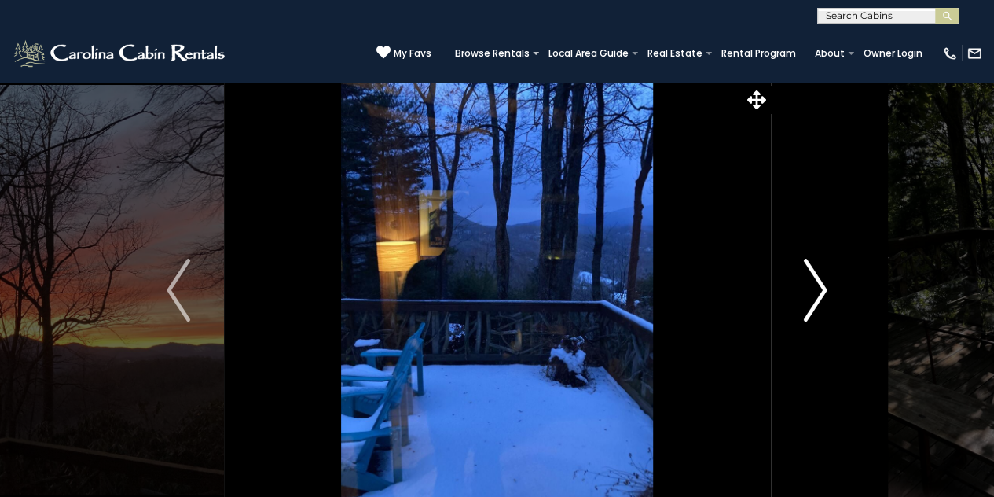
click at [816, 290] on img "Next" at bounding box center [816, 289] width 24 height 63
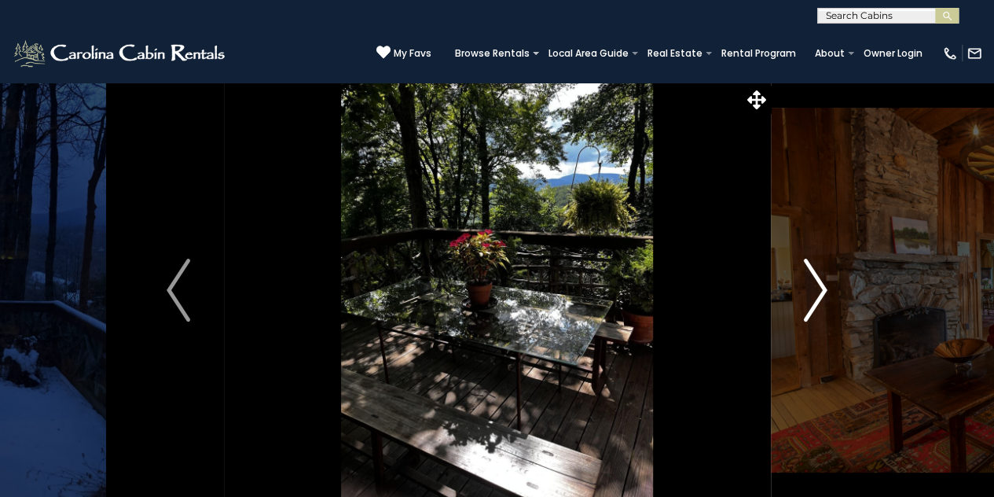
click at [816, 290] on img "Next" at bounding box center [816, 289] width 24 height 63
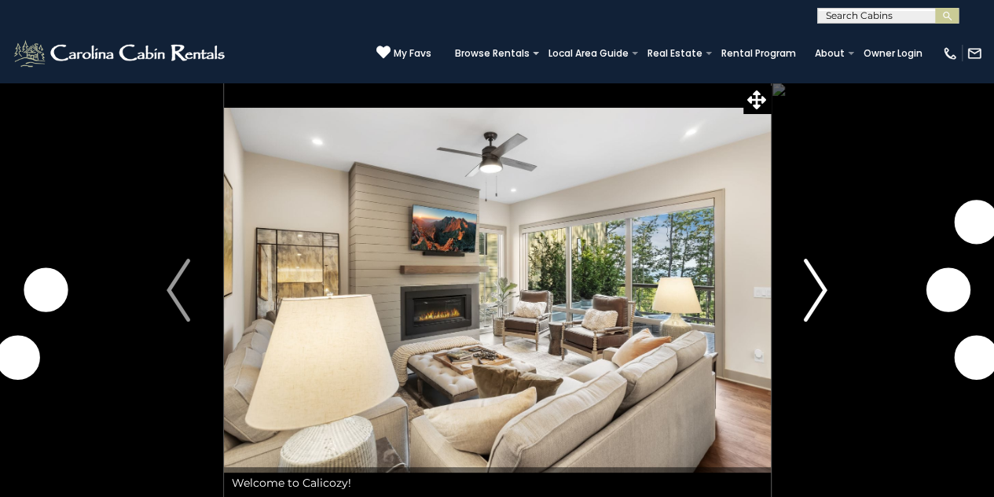
click at [815, 288] on img "Next" at bounding box center [816, 289] width 24 height 63
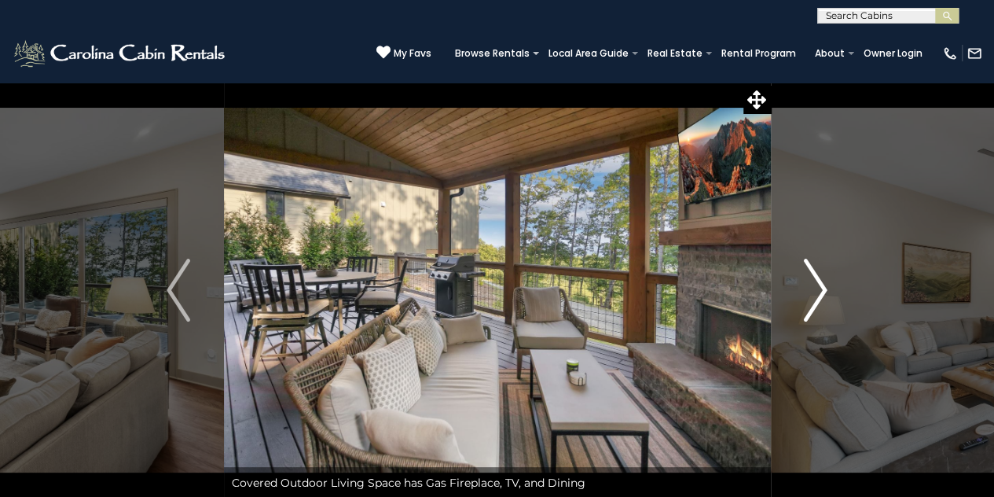
click at [815, 288] on img "Next" at bounding box center [816, 289] width 24 height 63
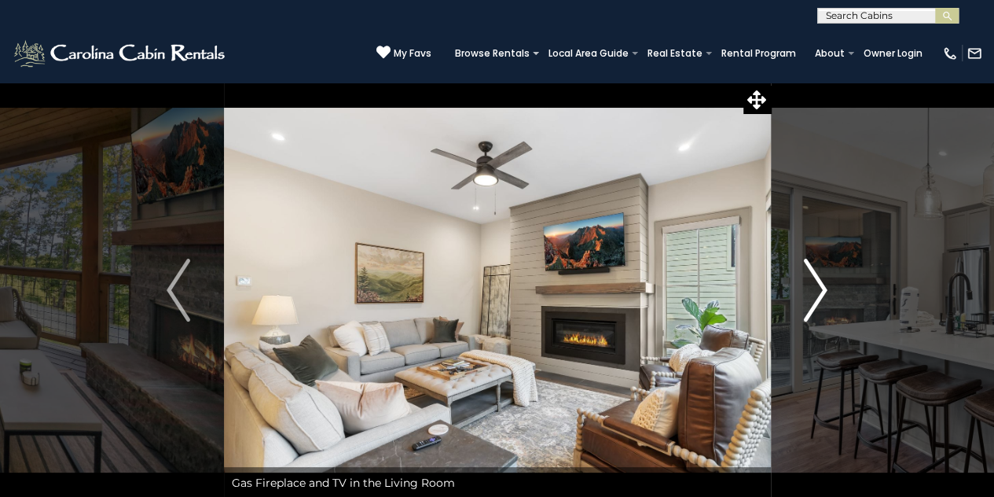
click at [815, 288] on img "Next" at bounding box center [816, 289] width 24 height 63
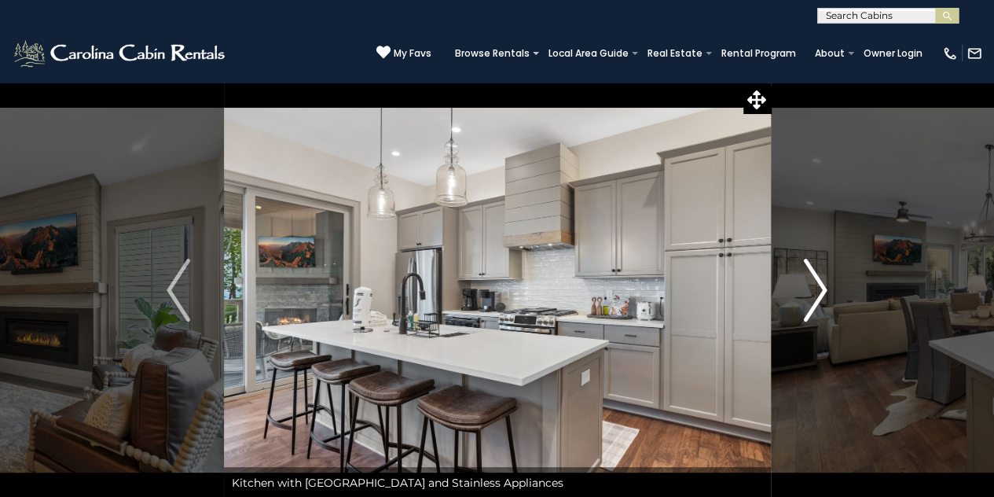
click at [815, 288] on img "Next" at bounding box center [816, 289] width 24 height 63
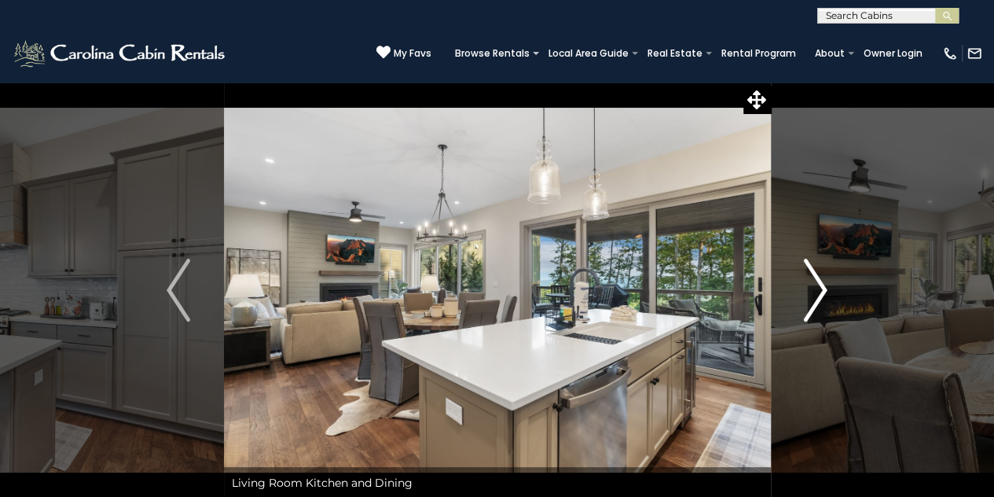
click at [815, 288] on img "Next" at bounding box center [816, 289] width 24 height 63
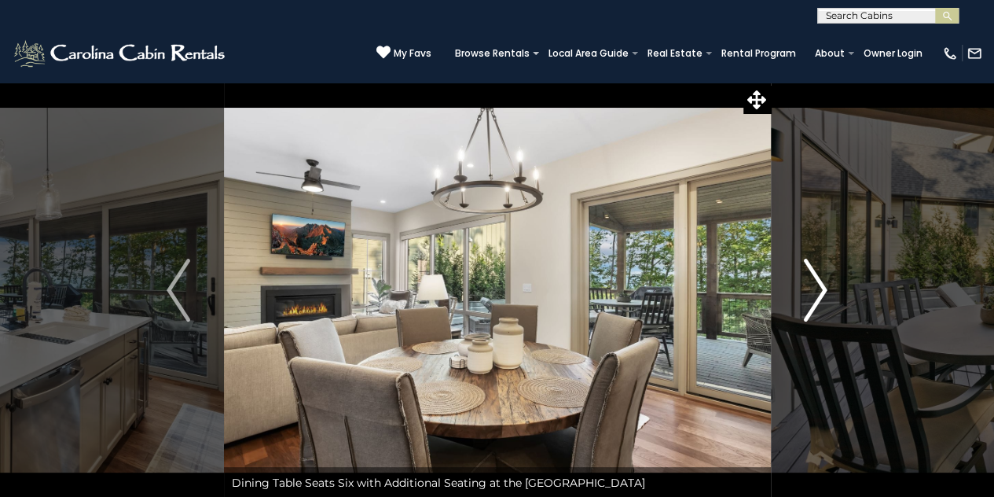
click at [815, 288] on img "Next" at bounding box center [816, 289] width 24 height 63
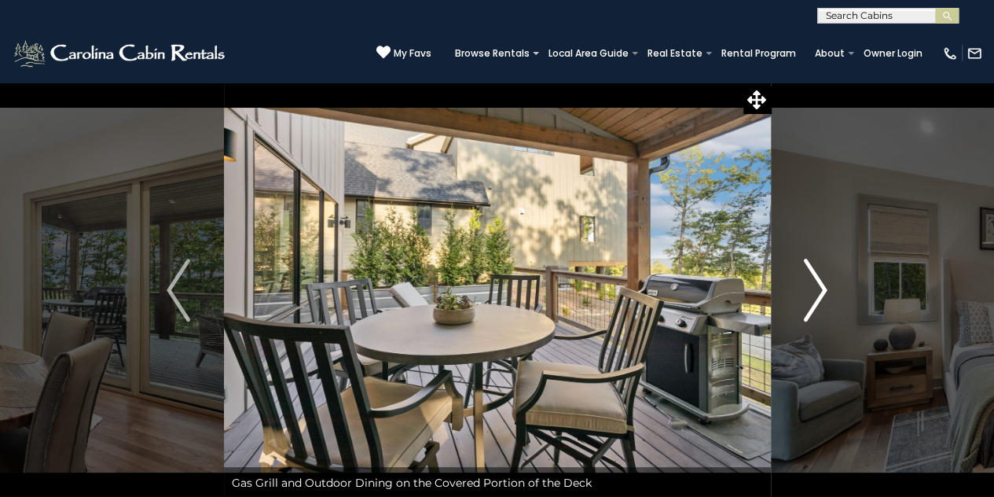
click at [815, 288] on img "Next" at bounding box center [816, 289] width 24 height 63
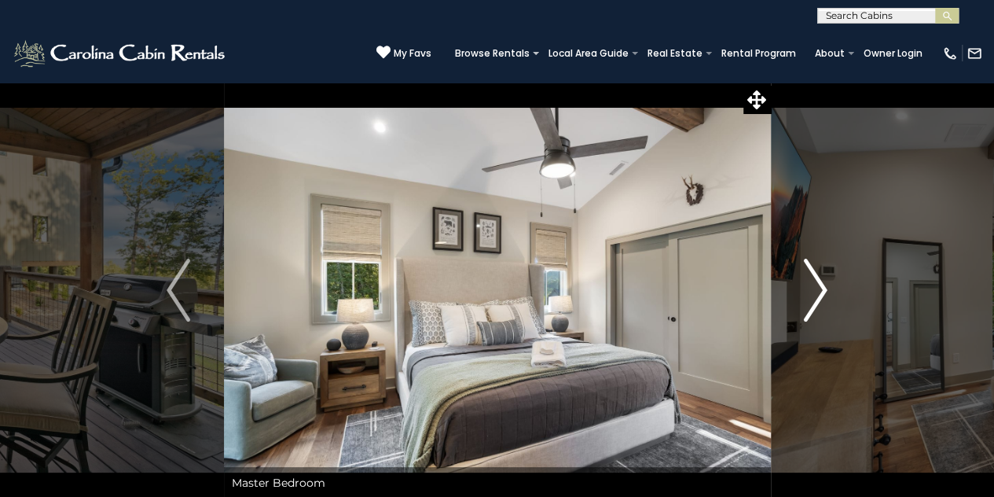
click at [815, 288] on img "Next" at bounding box center [816, 289] width 24 height 63
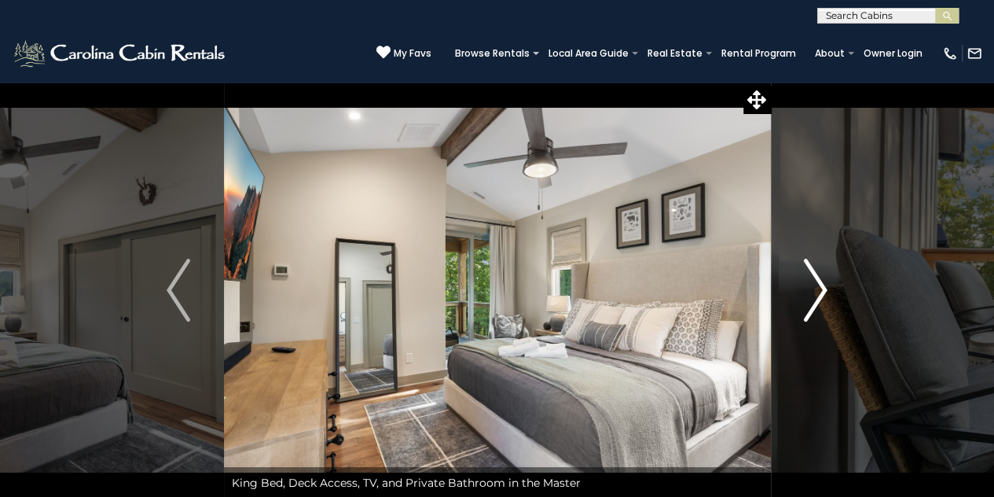
click at [815, 288] on img "Next" at bounding box center [816, 289] width 24 height 63
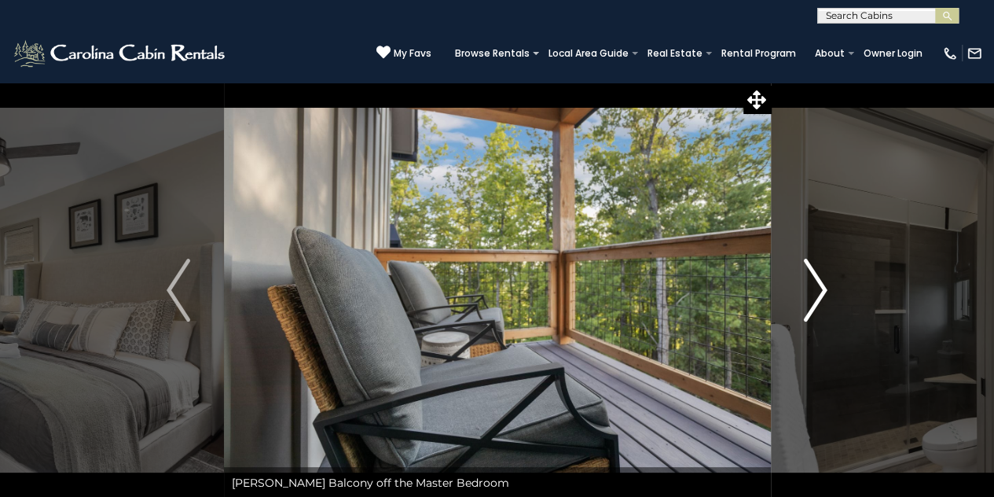
click at [815, 288] on img "Next" at bounding box center [816, 289] width 24 height 63
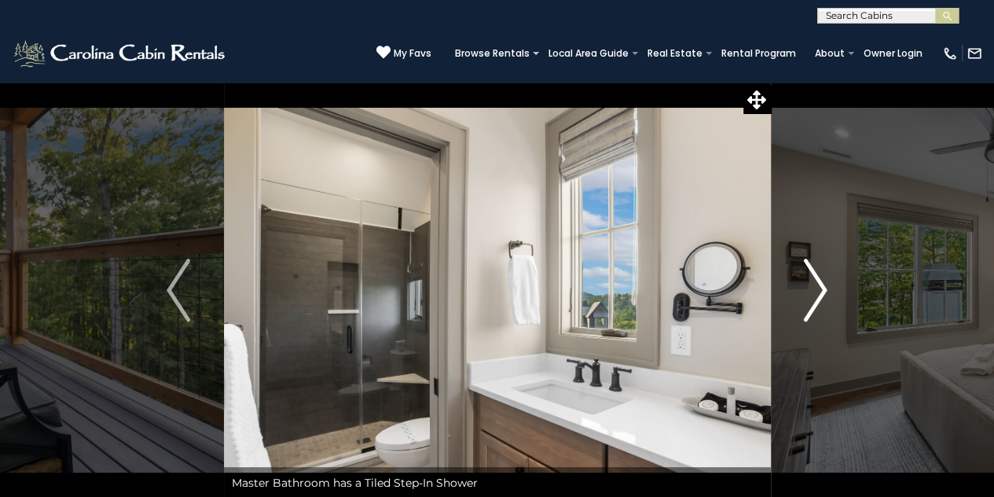
click at [815, 288] on img "Next" at bounding box center [816, 289] width 24 height 63
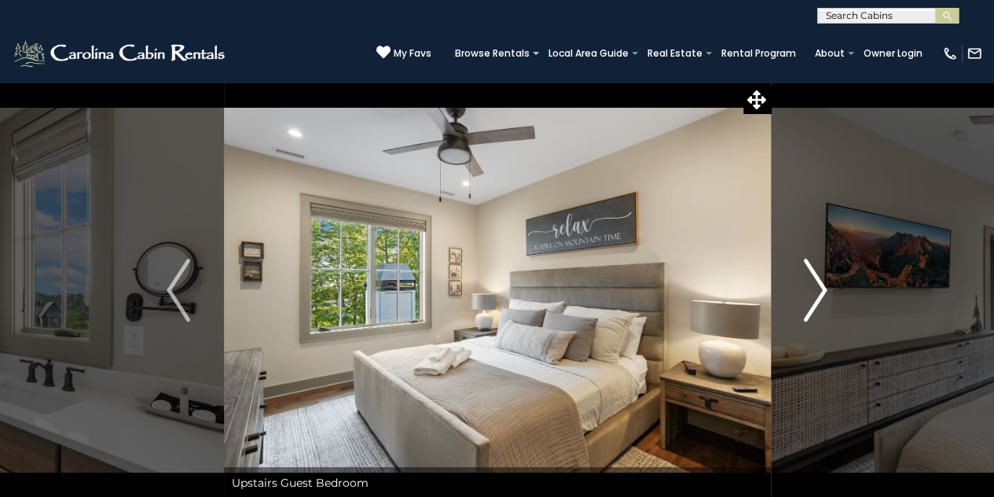
click at [815, 288] on img "Next" at bounding box center [816, 289] width 24 height 63
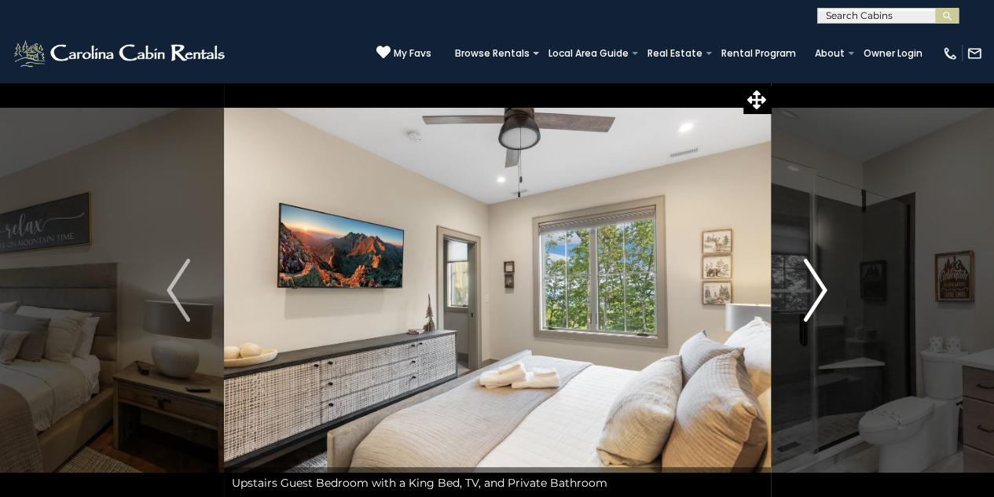
click at [815, 288] on img "Next" at bounding box center [816, 289] width 24 height 63
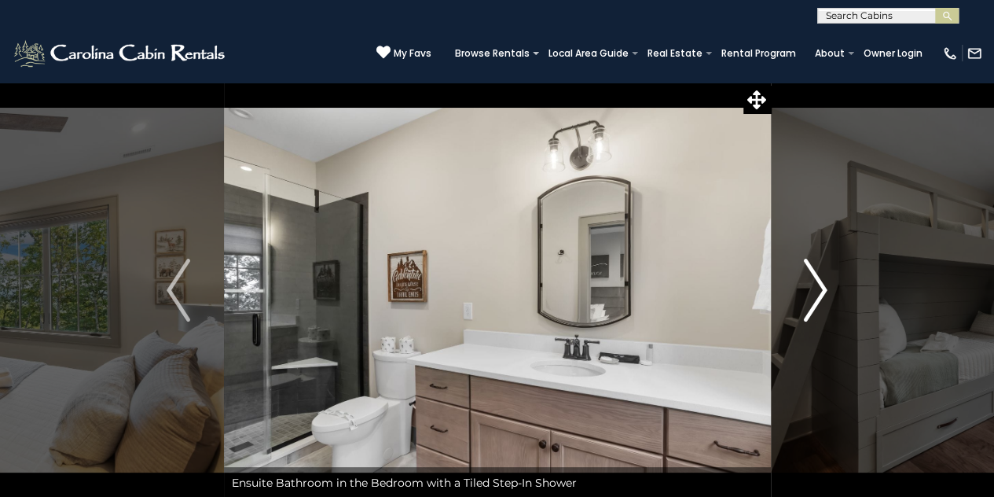
click at [815, 288] on img "Next" at bounding box center [816, 289] width 24 height 63
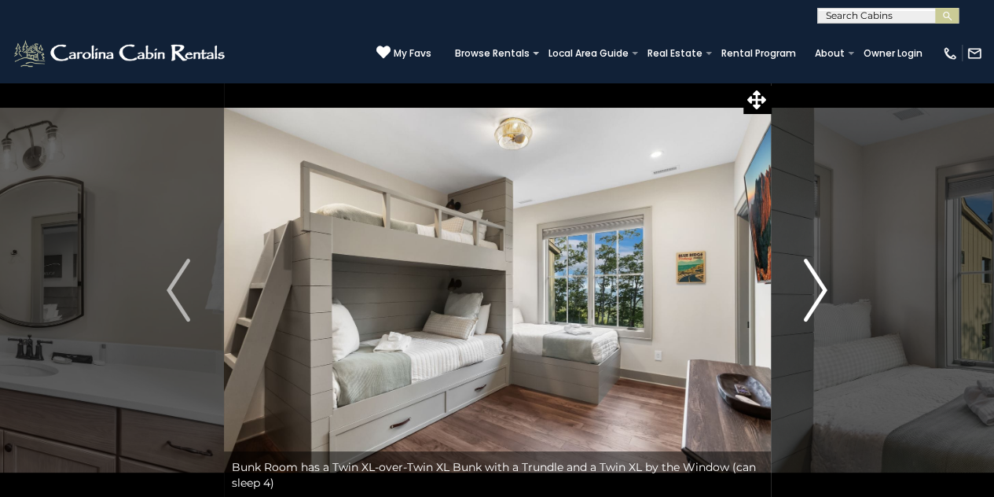
click at [815, 288] on img "Next" at bounding box center [816, 289] width 24 height 63
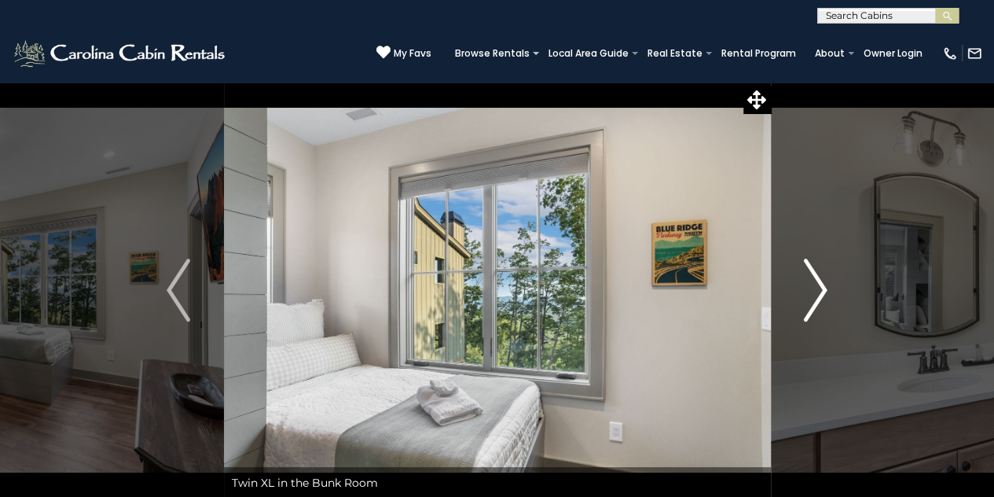
click at [815, 288] on img "Next" at bounding box center [816, 289] width 24 height 63
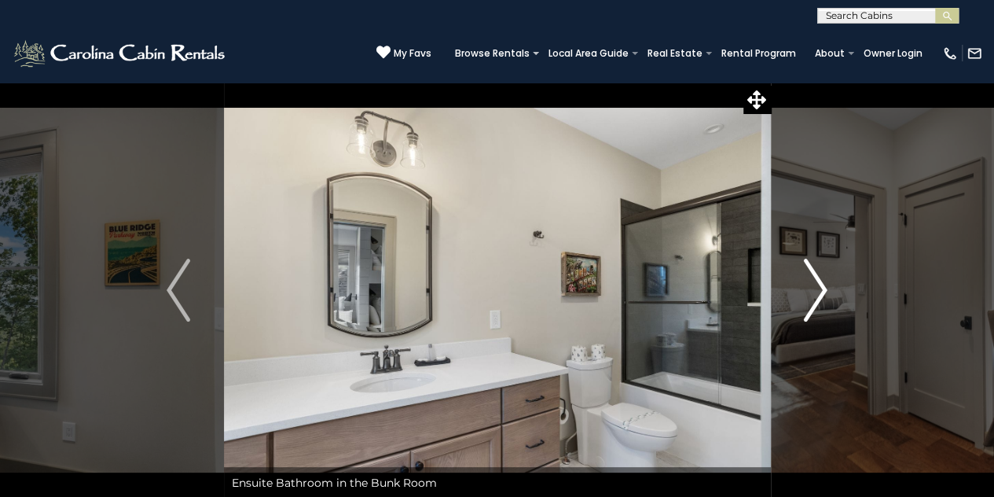
click at [815, 288] on img "Next" at bounding box center [816, 289] width 24 height 63
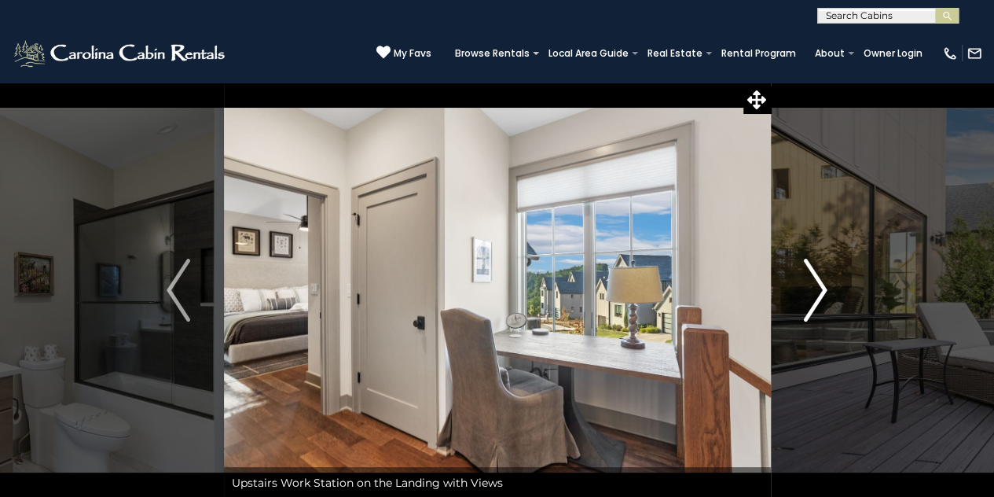
click at [815, 288] on img "Next" at bounding box center [816, 289] width 24 height 63
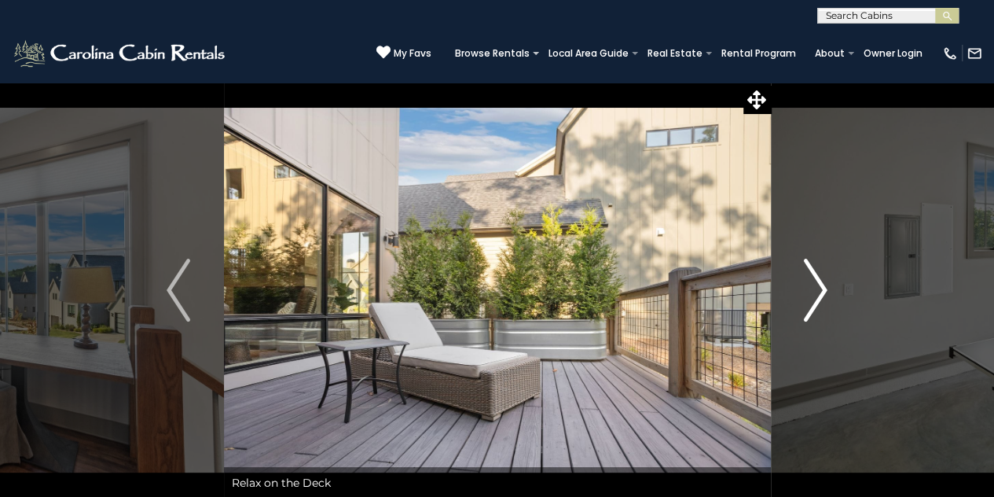
click at [815, 288] on img "Next" at bounding box center [816, 289] width 24 height 63
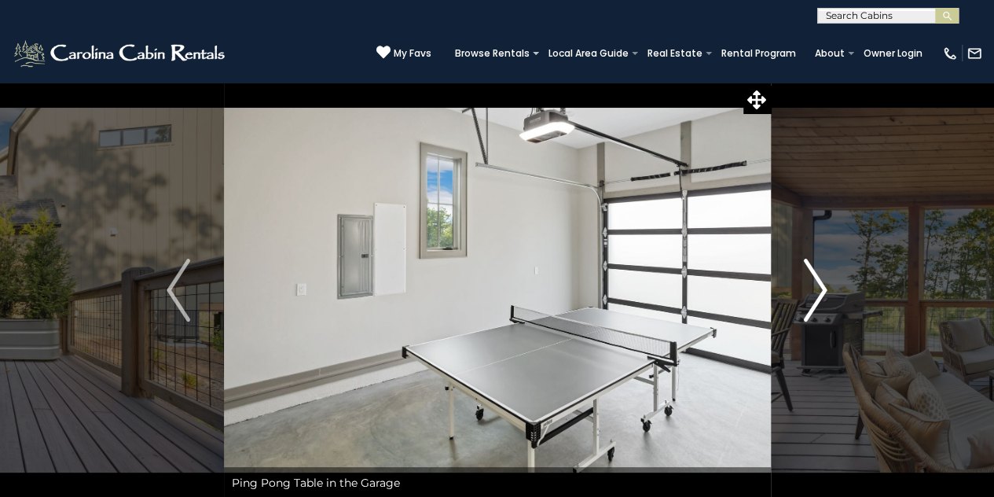
click at [815, 288] on img "Next" at bounding box center [816, 289] width 24 height 63
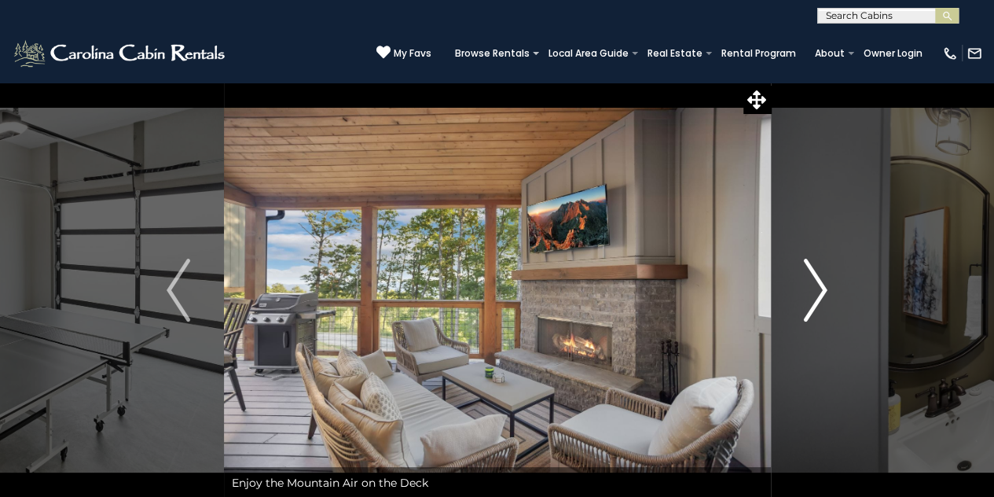
click at [815, 288] on img "Next" at bounding box center [816, 289] width 24 height 63
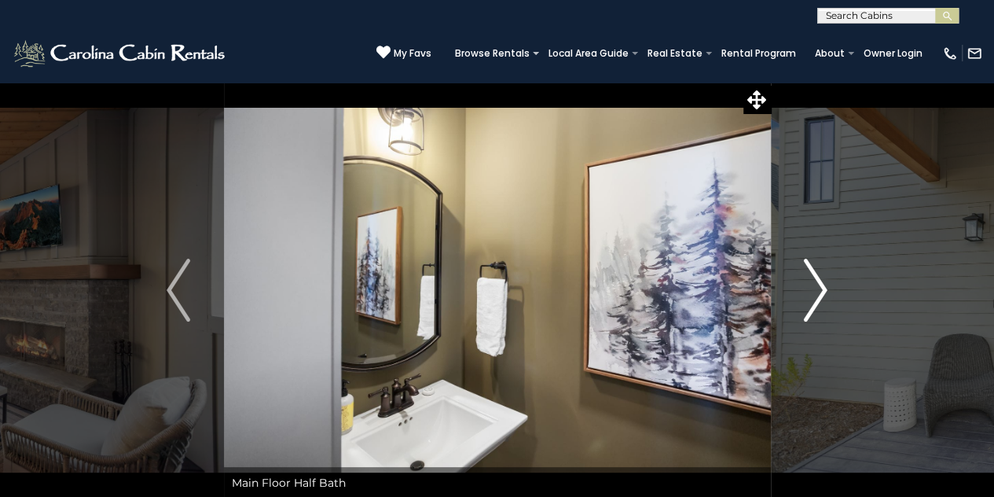
click at [815, 288] on img "Next" at bounding box center [816, 289] width 24 height 63
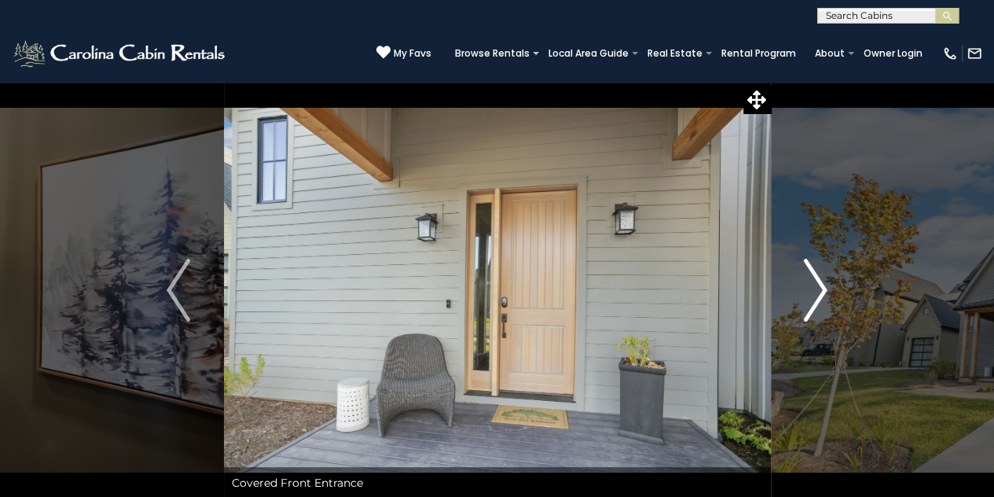
click at [815, 288] on img "Next" at bounding box center [816, 289] width 24 height 63
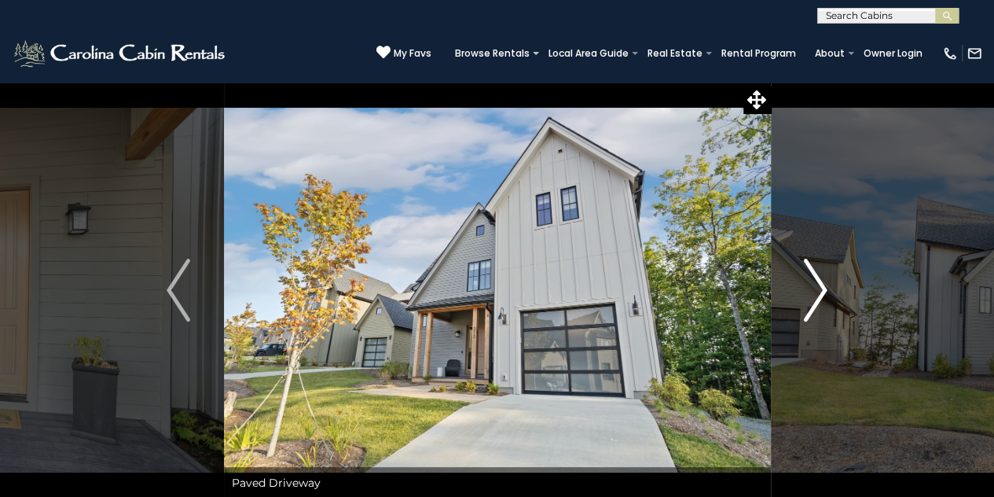
click at [815, 288] on img "Next" at bounding box center [816, 289] width 24 height 63
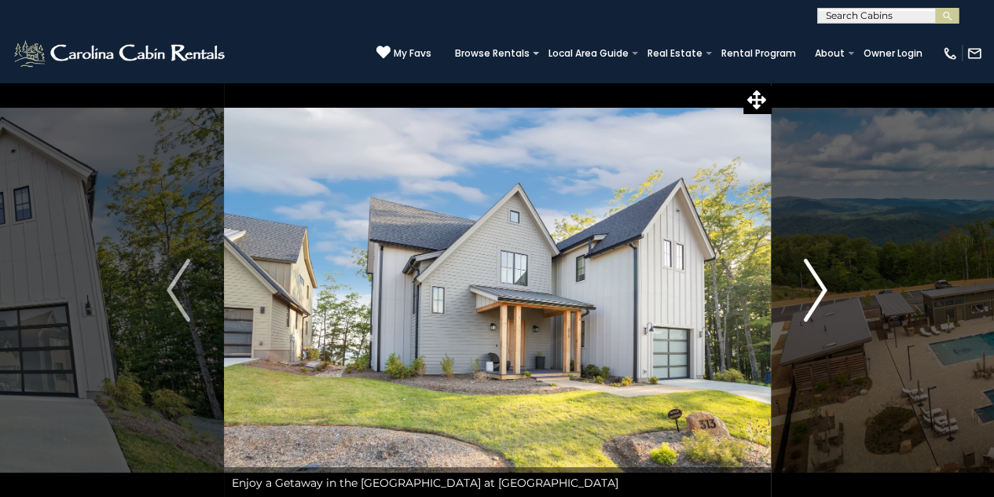
click at [815, 288] on img "Next" at bounding box center [816, 289] width 24 height 63
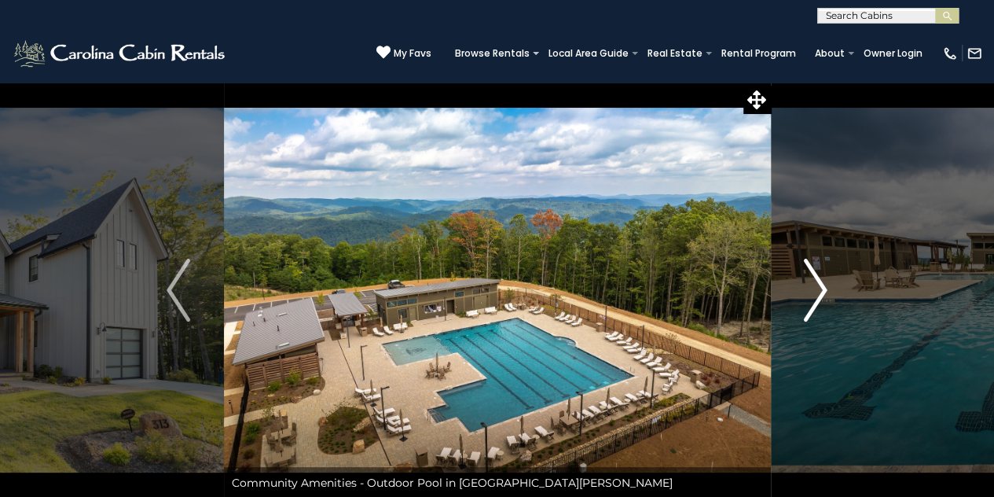
click at [815, 288] on img "Next" at bounding box center [816, 289] width 24 height 63
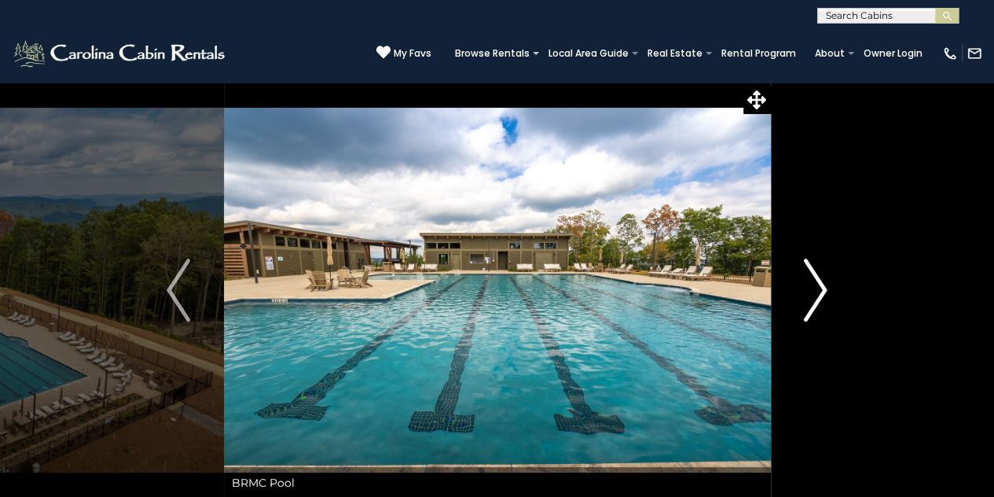
click at [815, 288] on img "Next" at bounding box center [816, 289] width 24 height 63
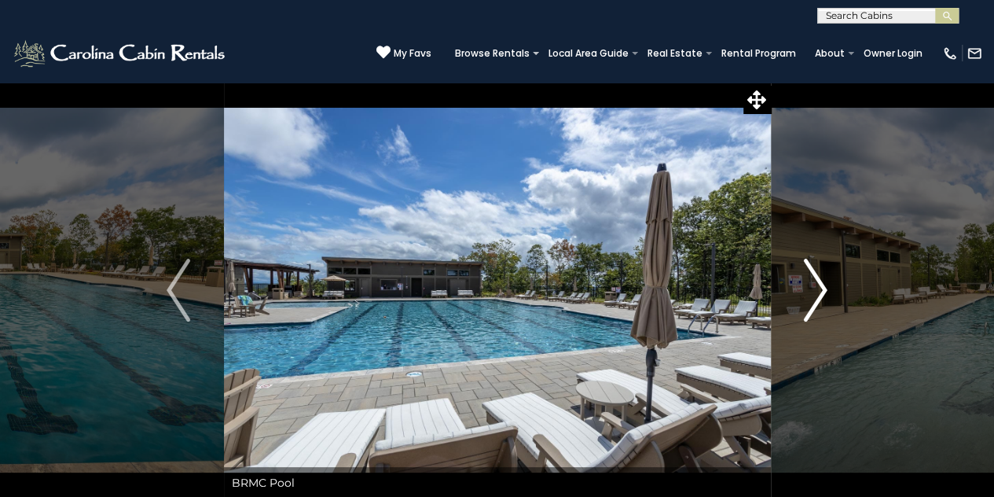
click at [815, 288] on img "Next" at bounding box center [816, 289] width 24 height 63
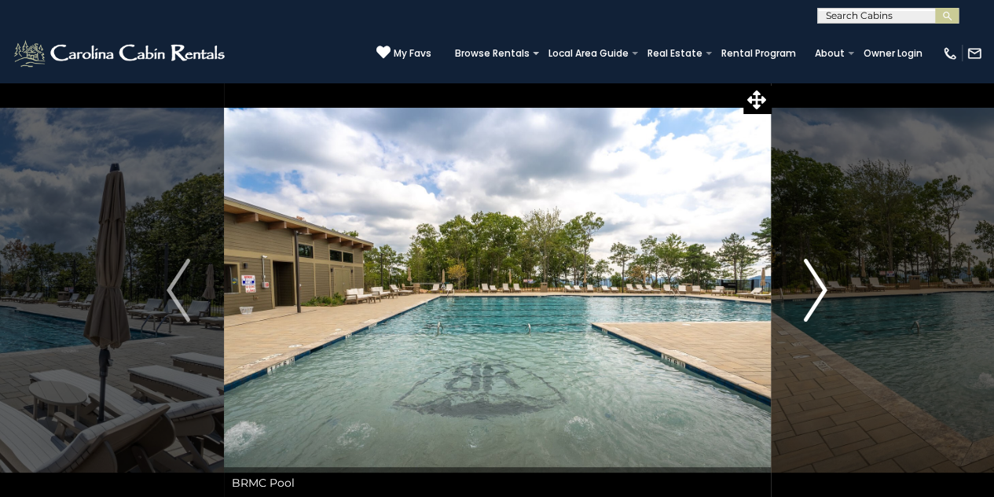
click at [815, 288] on img "Next" at bounding box center [816, 289] width 24 height 63
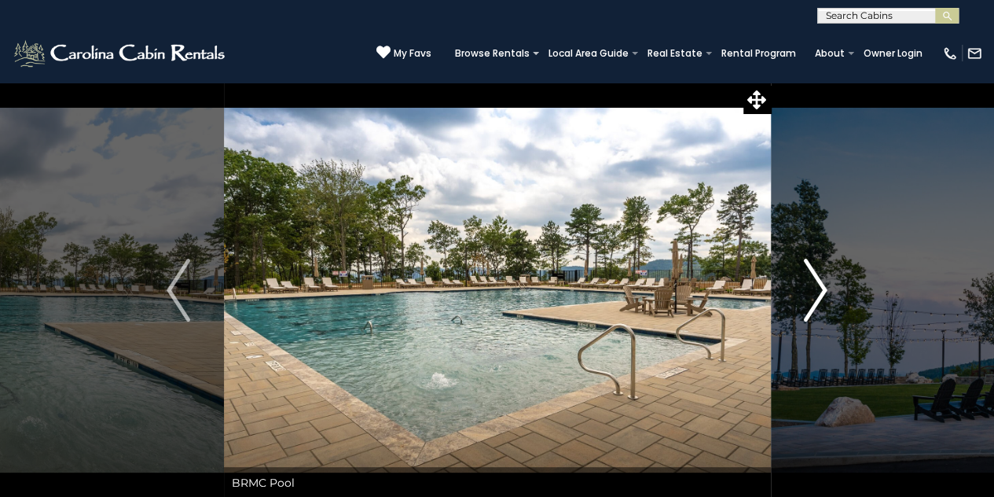
click at [815, 288] on img "Next" at bounding box center [816, 289] width 24 height 63
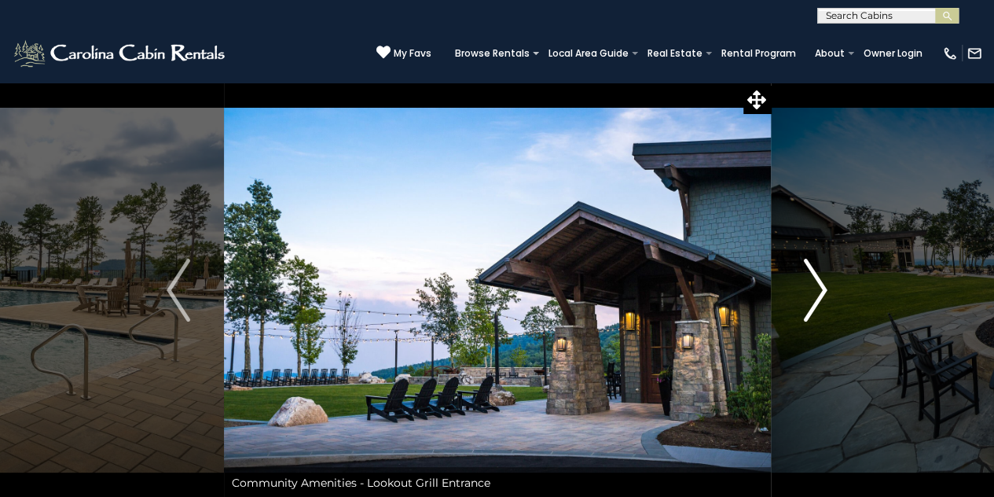
click at [815, 288] on img "Next" at bounding box center [816, 289] width 24 height 63
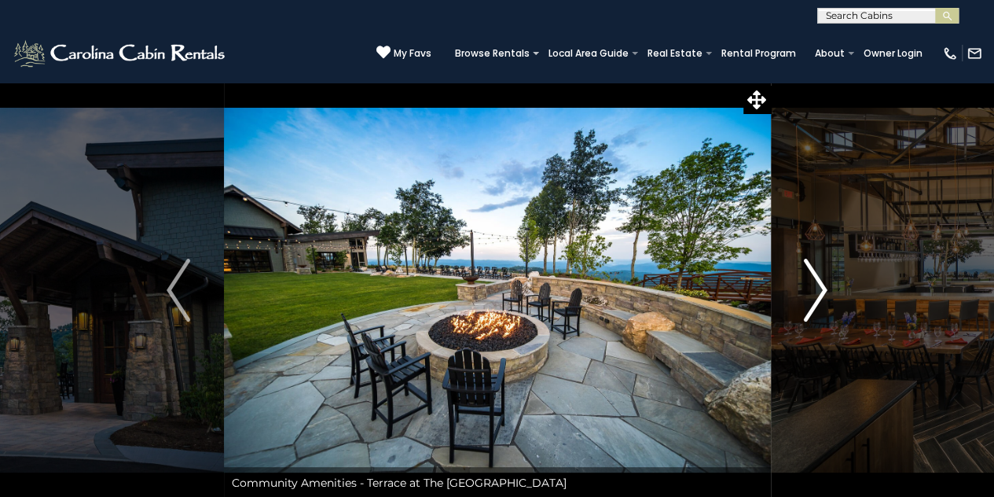
click at [815, 288] on img "Next" at bounding box center [816, 289] width 24 height 63
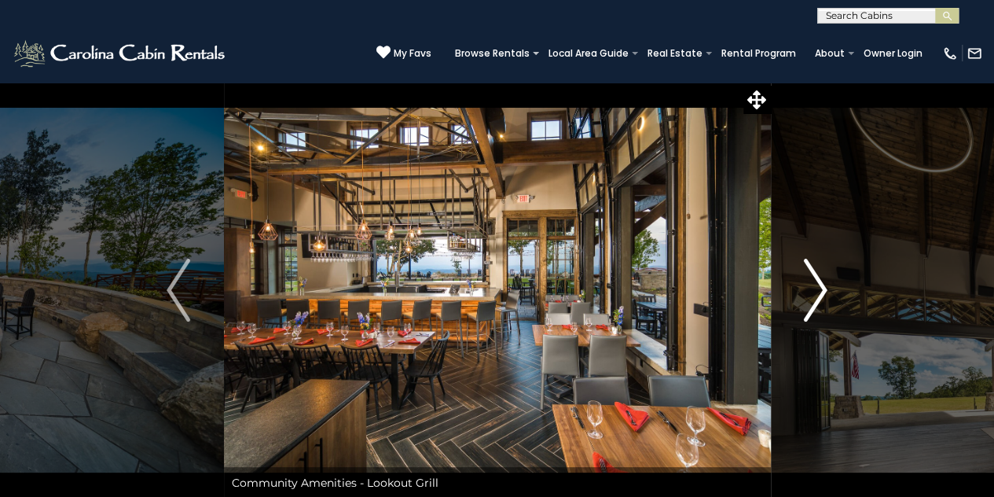
click at [815, 288] on img "Next" at bounding box center [816, 289] width 24 height 63
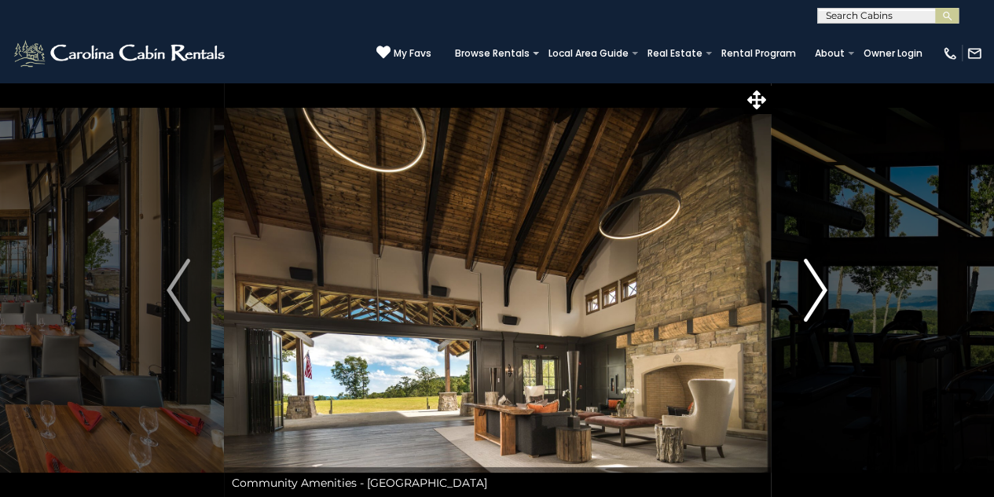
click at [815, 288] on img "Next" at bounding box center [816, 289] width 24 height 63
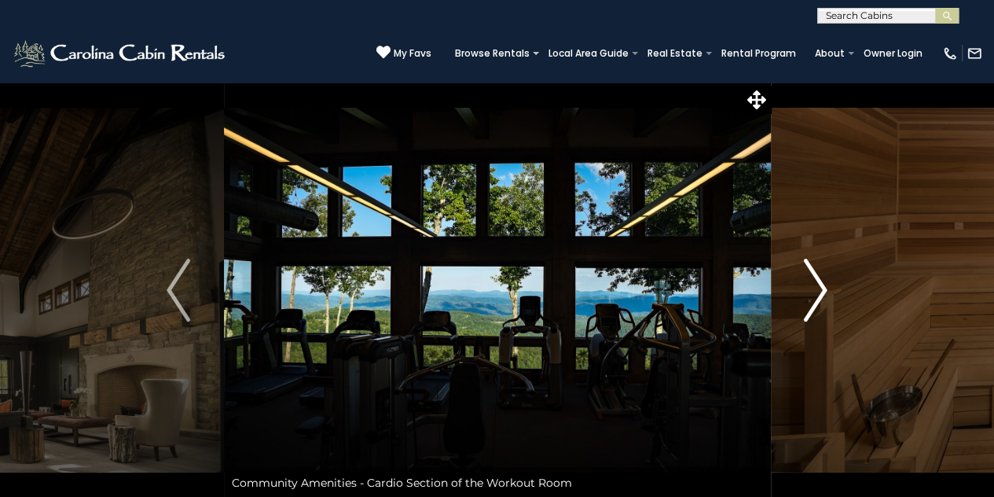
click at [815, 288] on img "Next" at bounding box center [816, 289] width 24 height 63
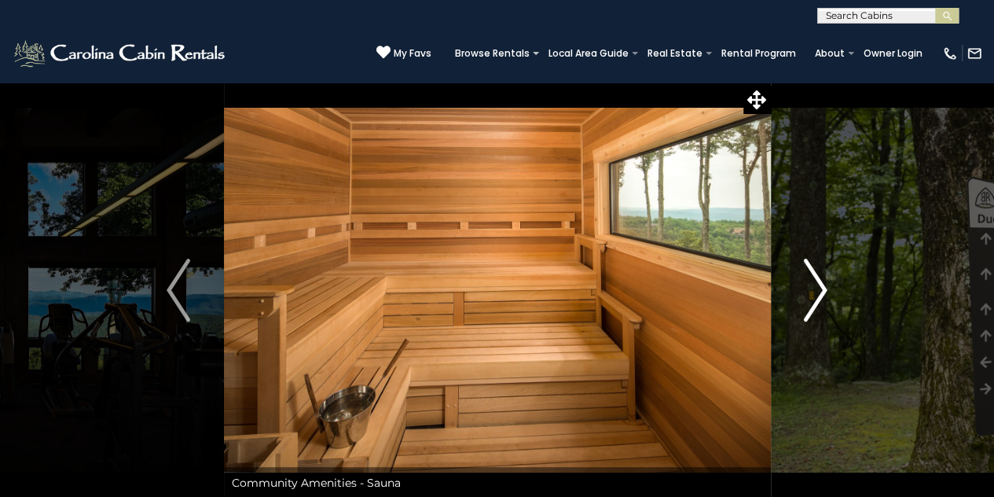
click at [815, 288] on img "Next" at bounding box center [816, 289] width 24 height 63
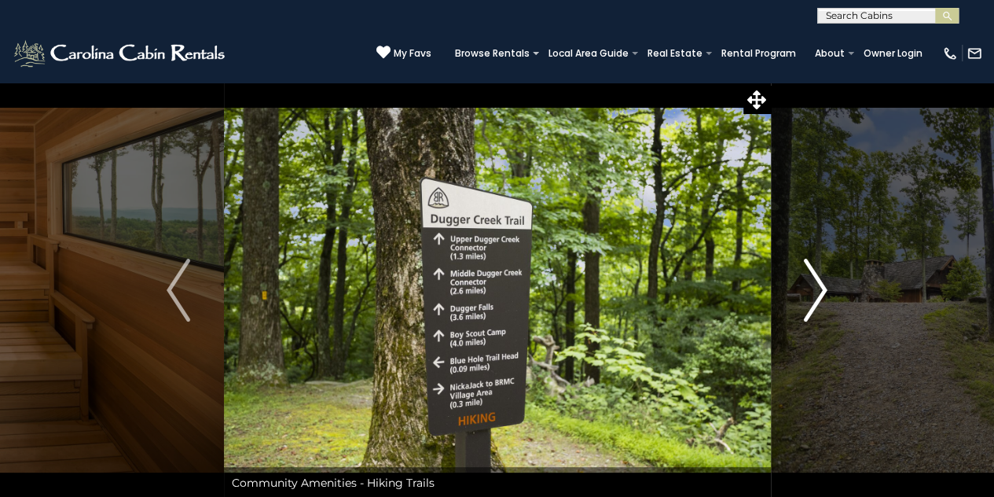
click at [815, 288] on img "Next" at bounding box center [816, 289] width 24 height 63
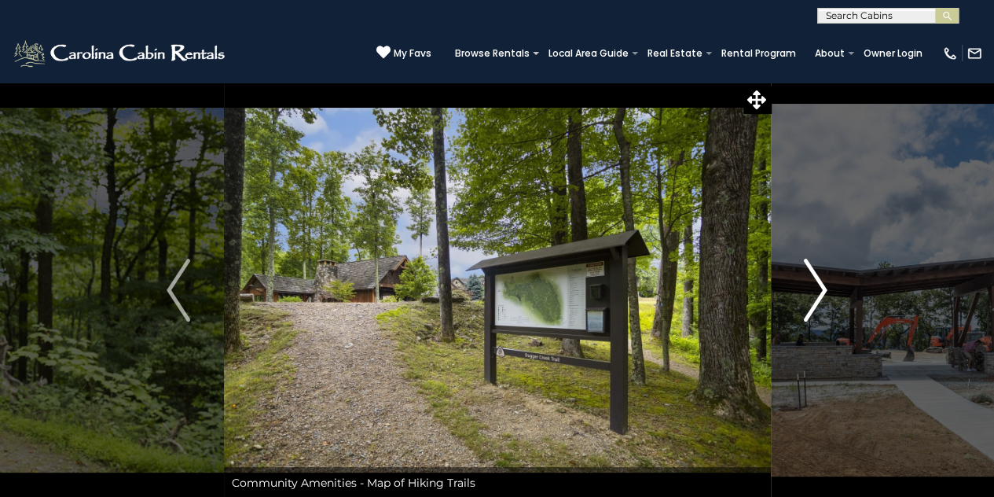
click at [815, 288] on img "Next" at bounding box center [816, 289] width 24 height 63
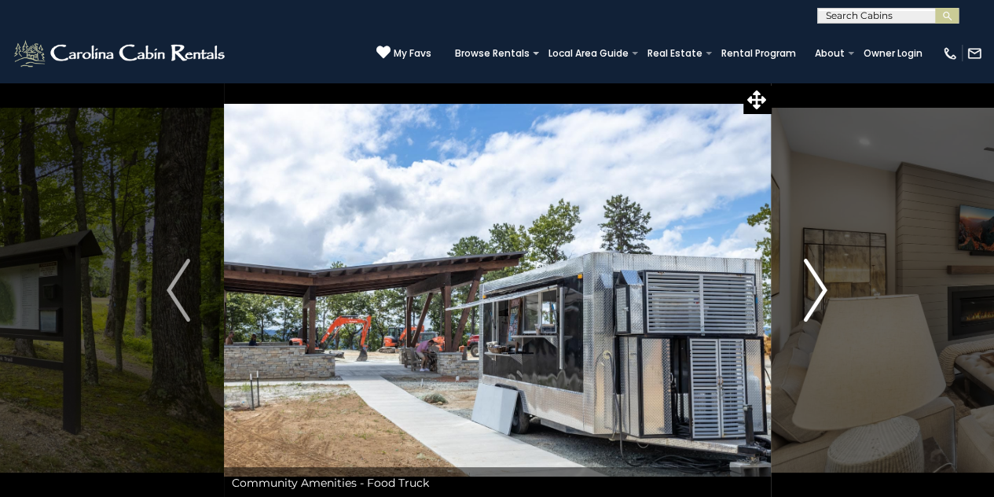
click at [815, 288] on img "Next" at bounding box center [816, 289] width 24 height 63
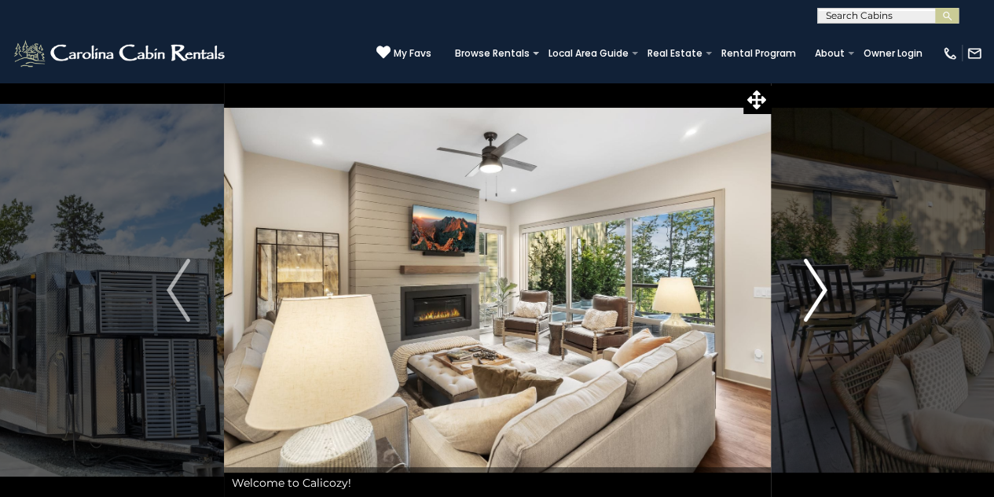
click at [815, 288] on img "Next" at bounding box center [816, 289] width 24 height 63
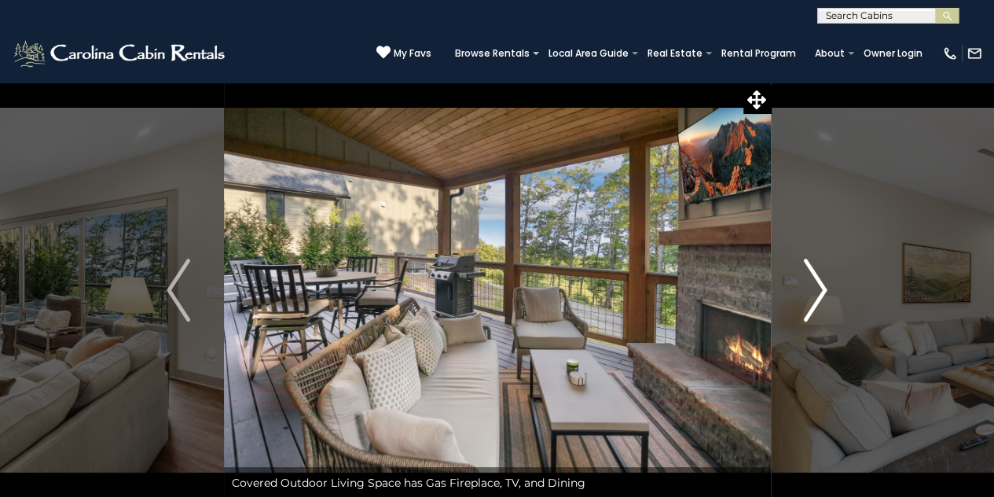
click at [815, 288] on img "Next" at bounding box center [816, 289] width 24 height 63
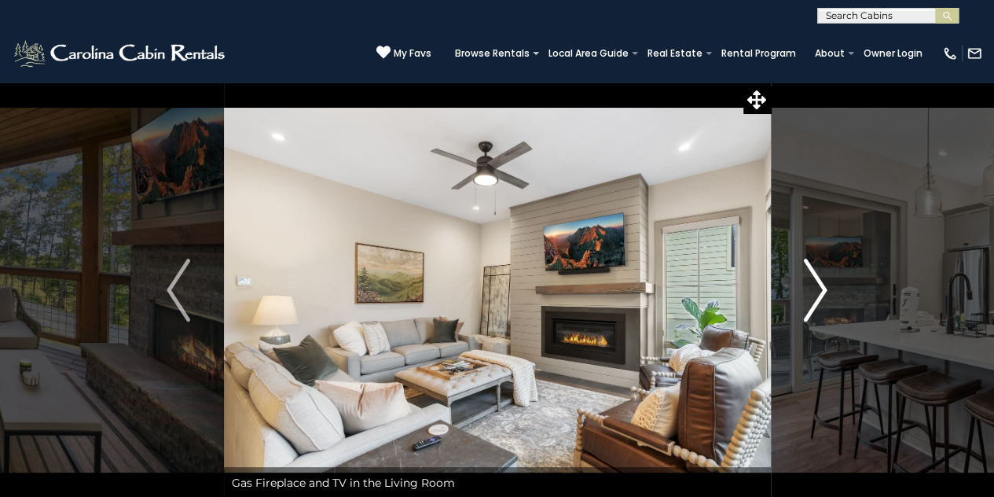
click at [815, 288] on img "Next" at bounding box center [816, 289] width 24 height 63
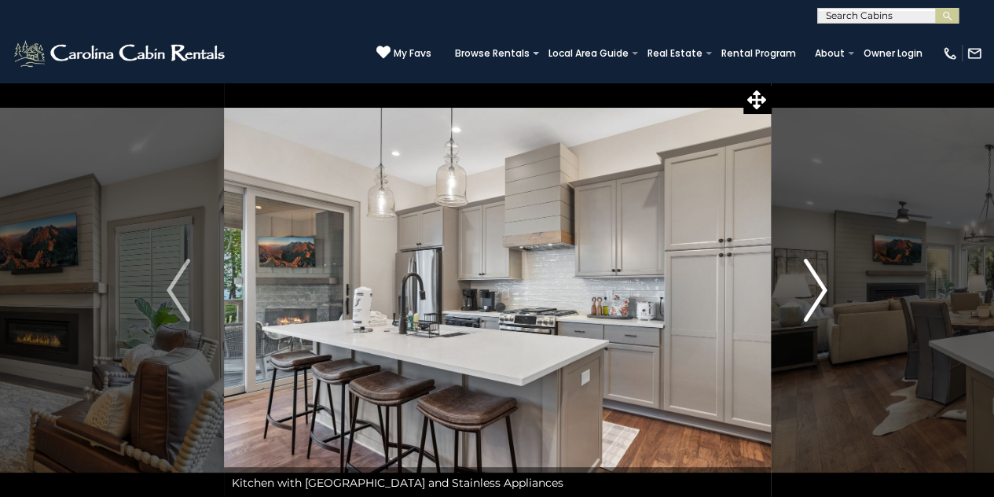
click at [815, 288] on img "Next" at bounding box center [816, 289] width 24 height 63
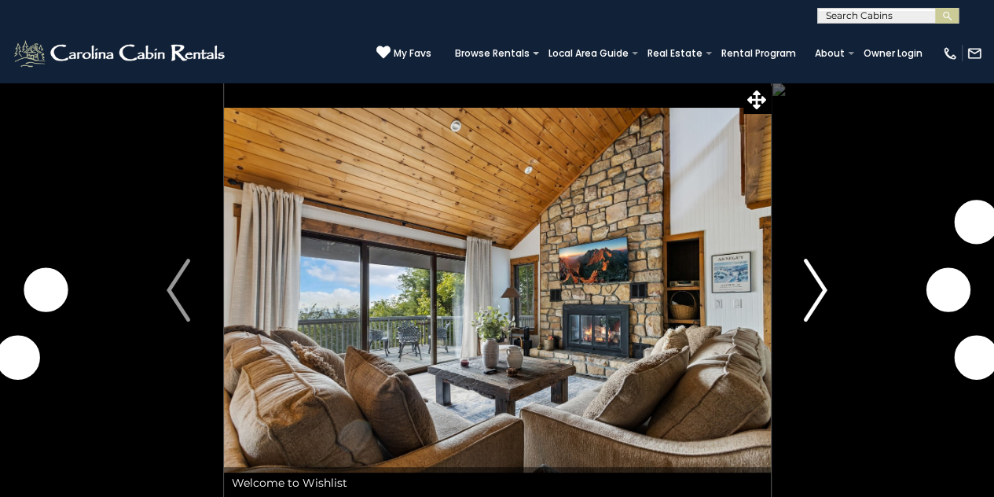
click at [819, 290] on img "Next" at bounding box center [816, 289] width 24 height 63
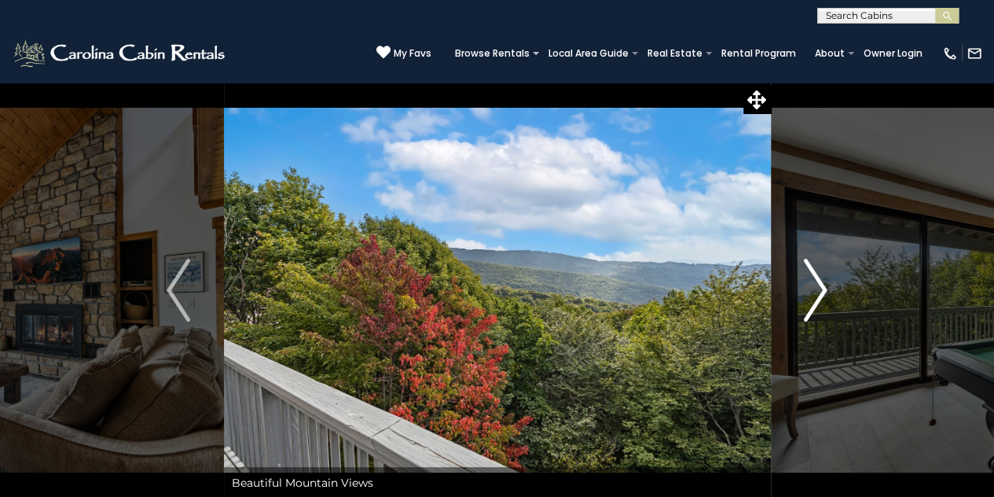
click at [819, 290] on img "Next" at bounding box center [816, 289] width 24 height 63
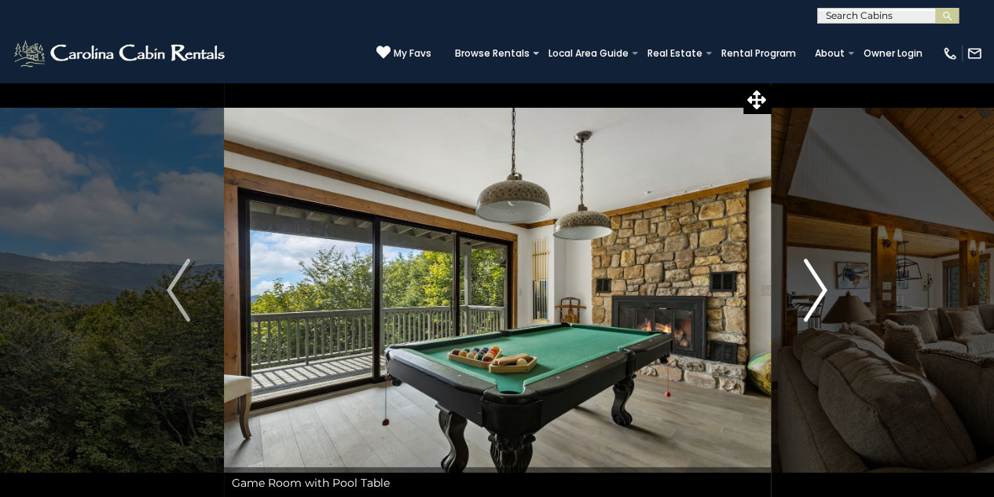
click at [819, 290] on img "Next" at bounding box center [816, 289] width 24 height 63
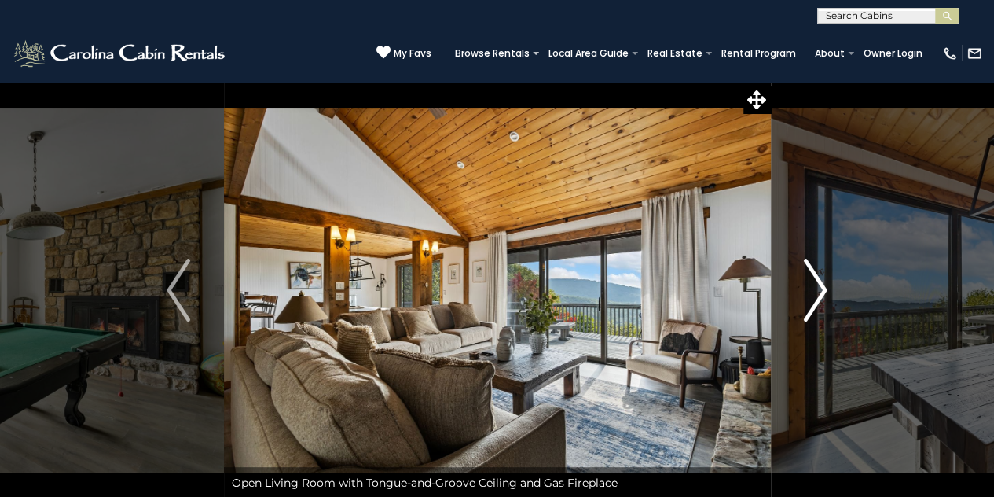
click at [819, 290] on img "Next" at bounding box center [816, 289] width 24 height 63
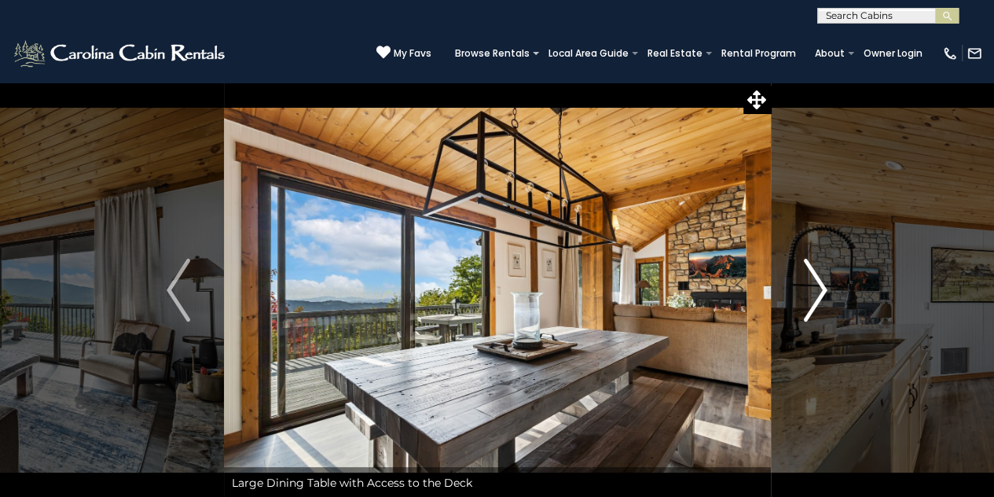
click at [819, 290] on img "Next" at bounding box center [816, 289] width 24 height 63
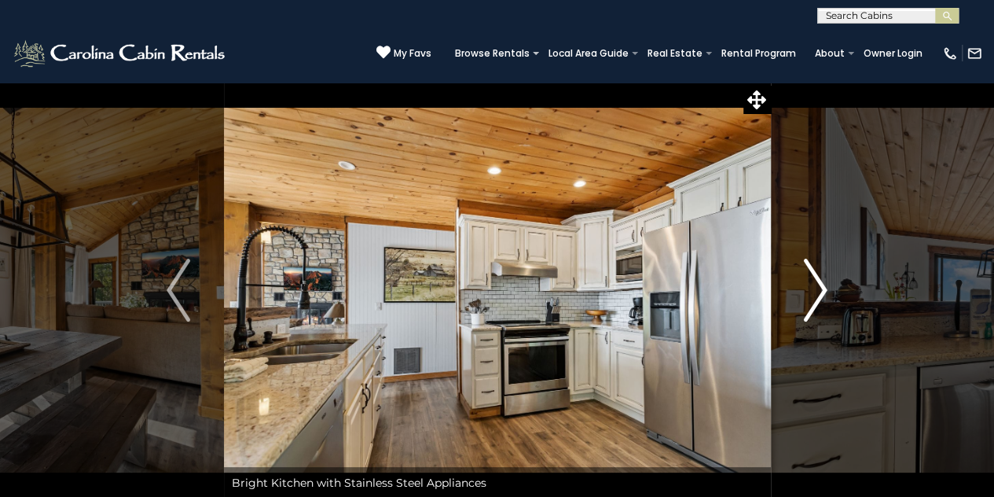
click at [819, 290] on img "Next" at bounding box center [816, 289] width 24 height 63
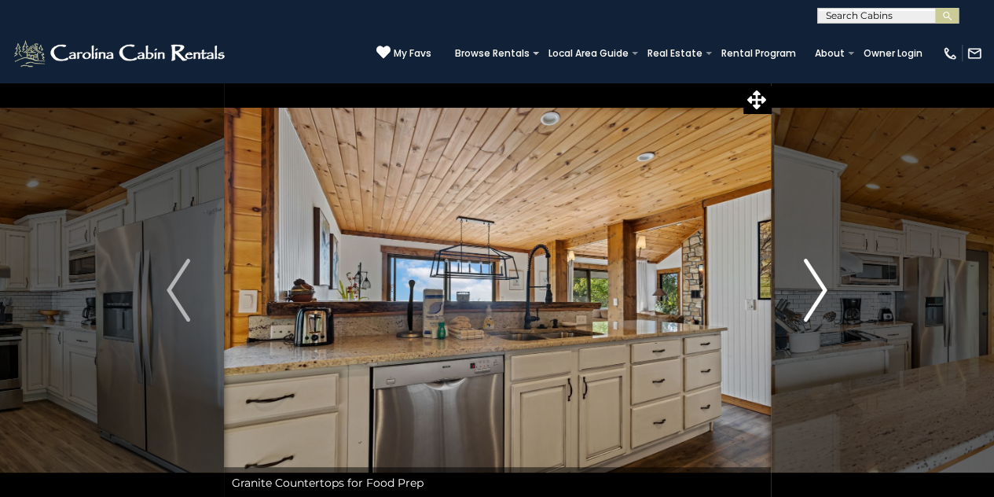
click at [819, 290] on img "Next" at bounding box center [816, 289] width 24 height 63
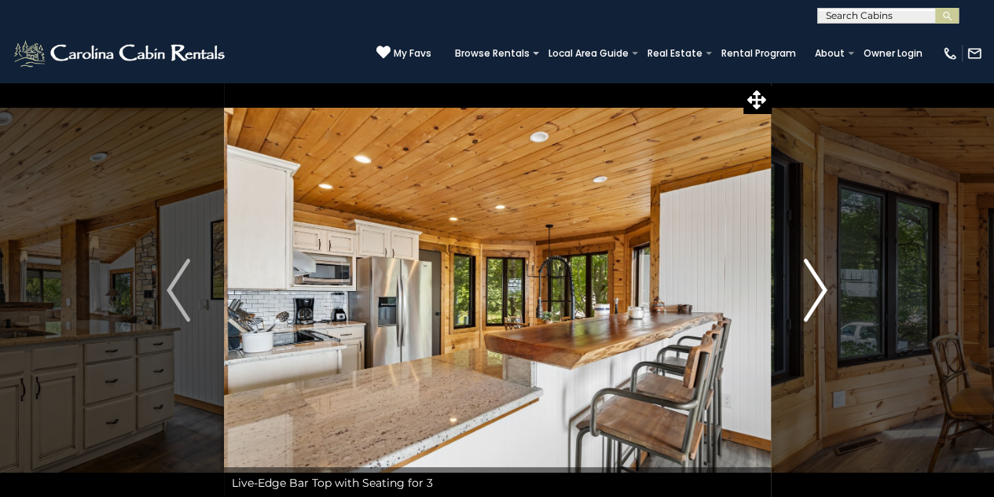
click at [819, 290] on img "Next" at bounding box center [816, 289] width 24 height 63
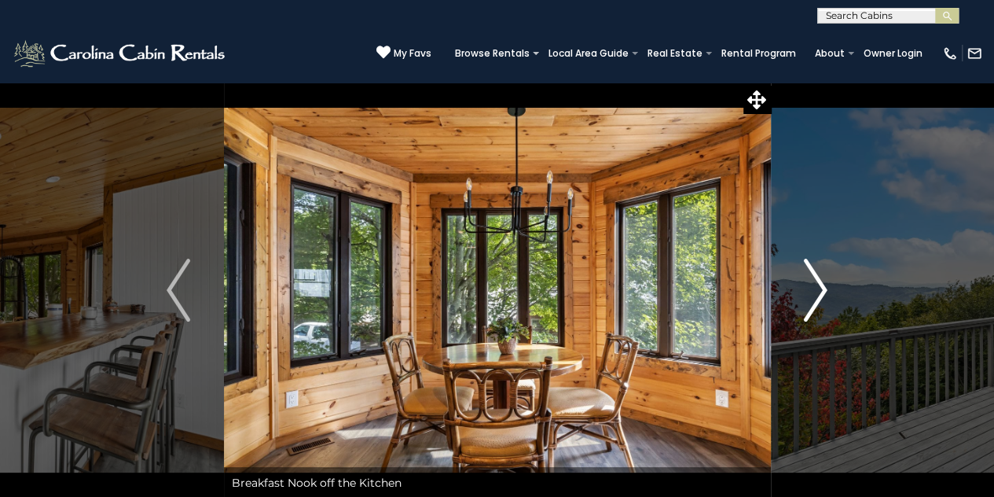
click at [819, 290] on img "Next" at bounding box center [816, 289] width 24 height 63
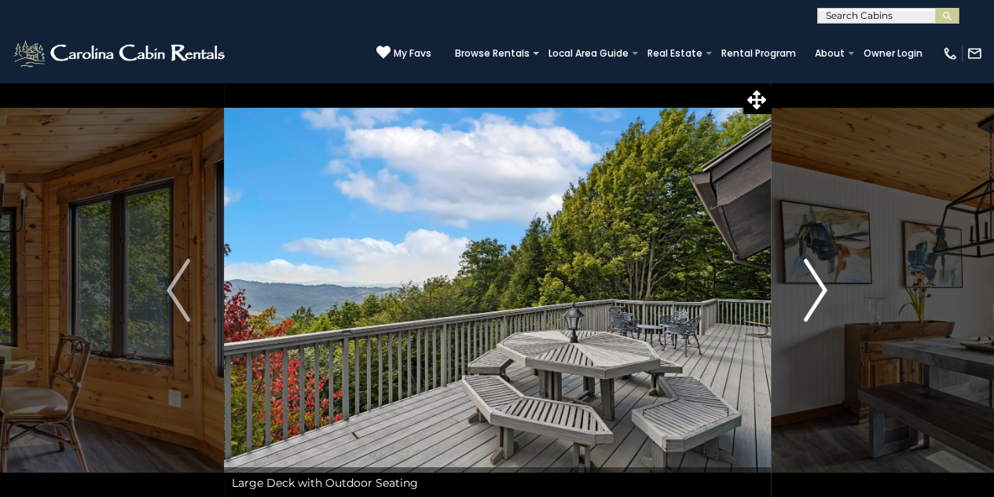
click at [819, 290] on img "Next" at bounding box center [816, 289] width 24 height 63
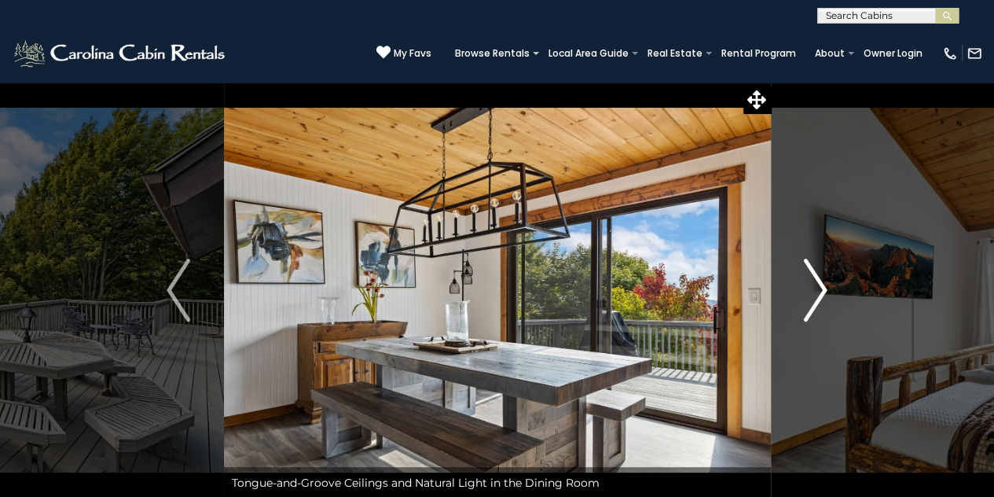
click at [819, 290] on img "Next" at bounding box center [816, 289] width 24 height 63
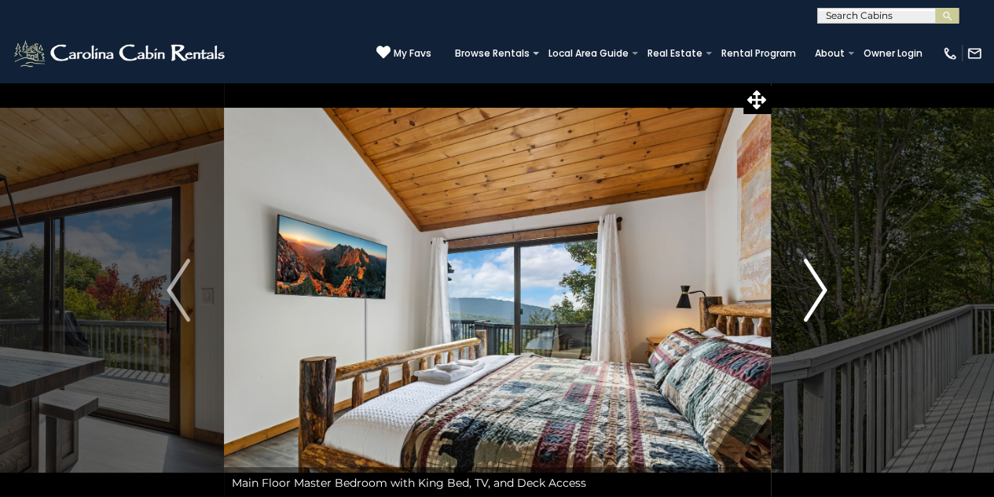
click at [819, 290] on img "Next" at bounding box center [816, 289] width 24 height 63
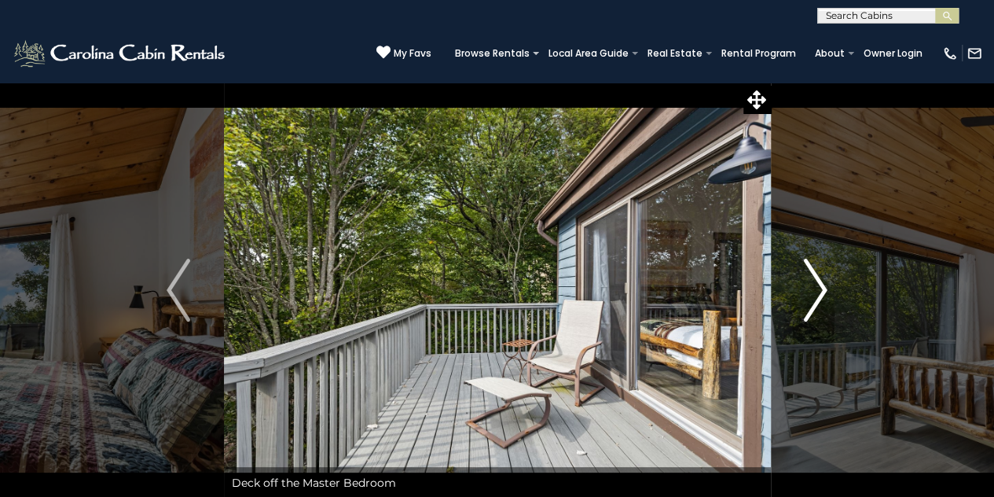
click at [819, 290] on img "Next" at bounding box center [816, 289] width 24 height 63
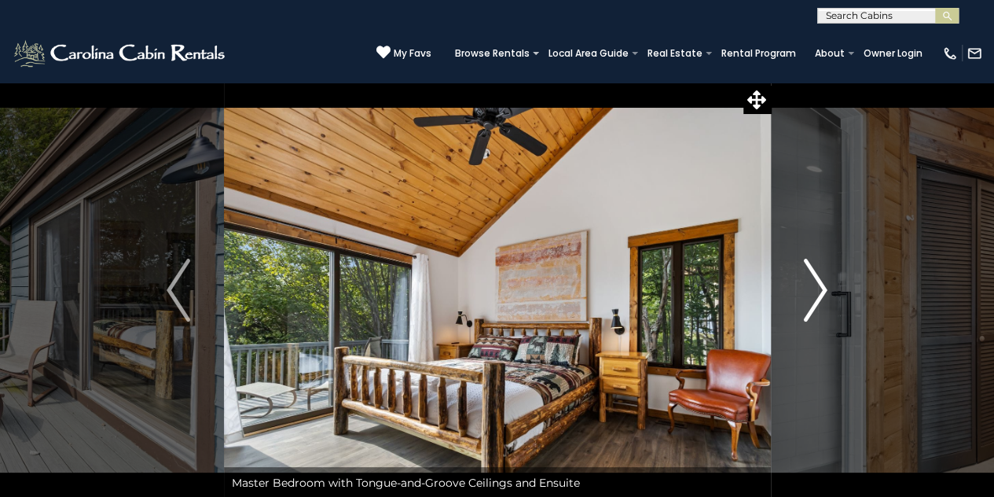
click at [819, 290] on img "Next" at bounding box center [816, 289] width 24 height 63
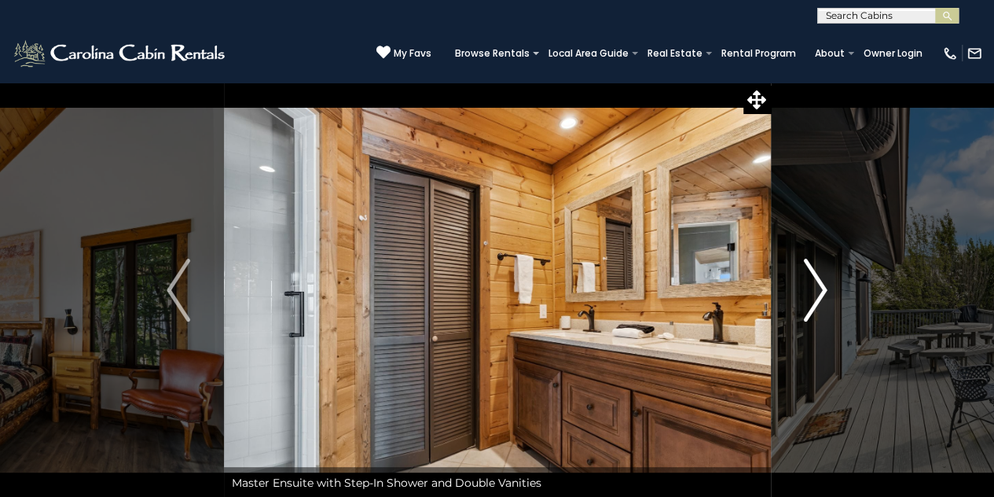
click at [819, 290] on img "Next" at bounding box center [816, 289] width 24 height 63
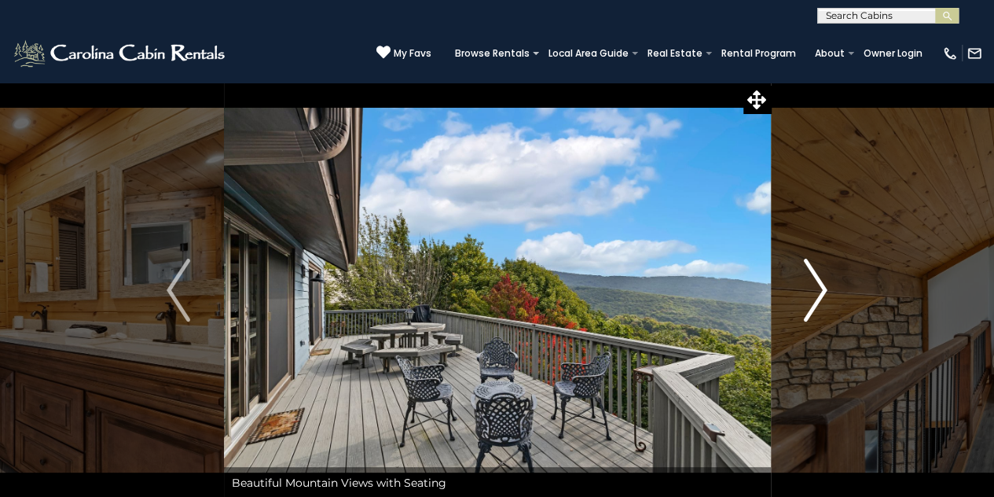
click at [819, 290] on img "Next" at bounding box center [816, 289] width 24 height 63
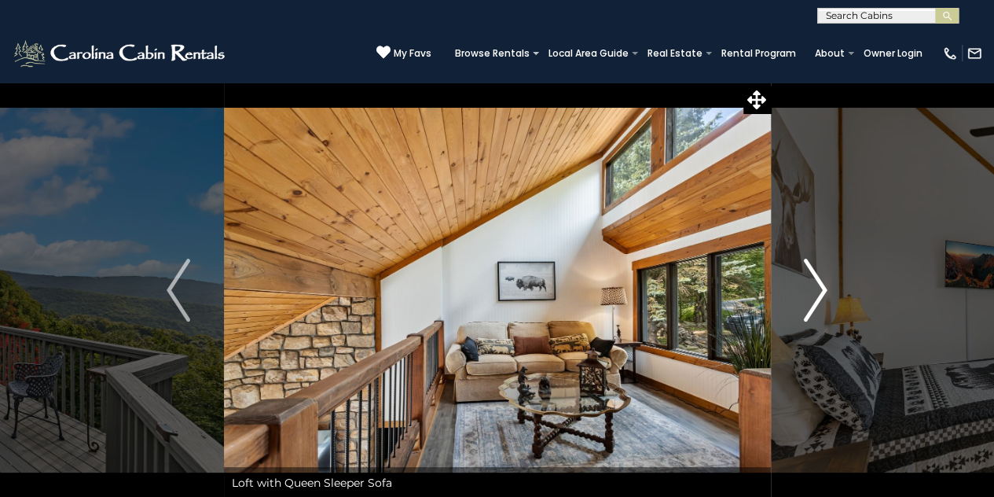
click at [819, 290] on img "Next" at bounding box center [816, 289] width 24 height 63
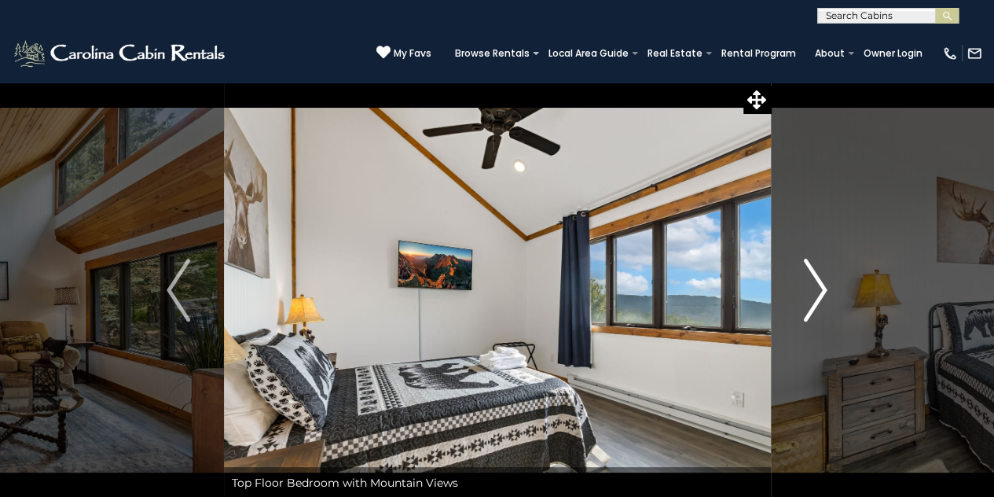
click at [819, 290] on img "Next" at bounding box center [816, 289] width 24 height 63
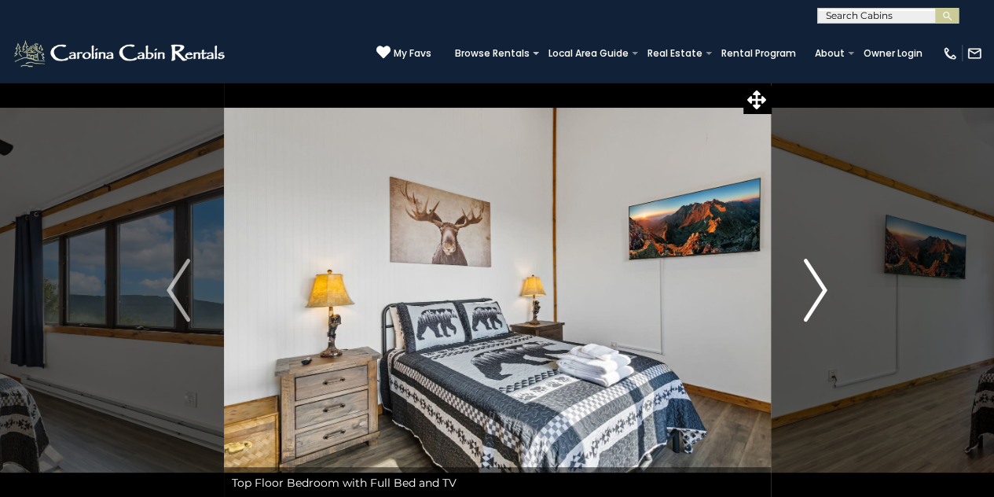
click at [819, 290] on img "Next" at bounding box center [816, 289] width 24 height 63
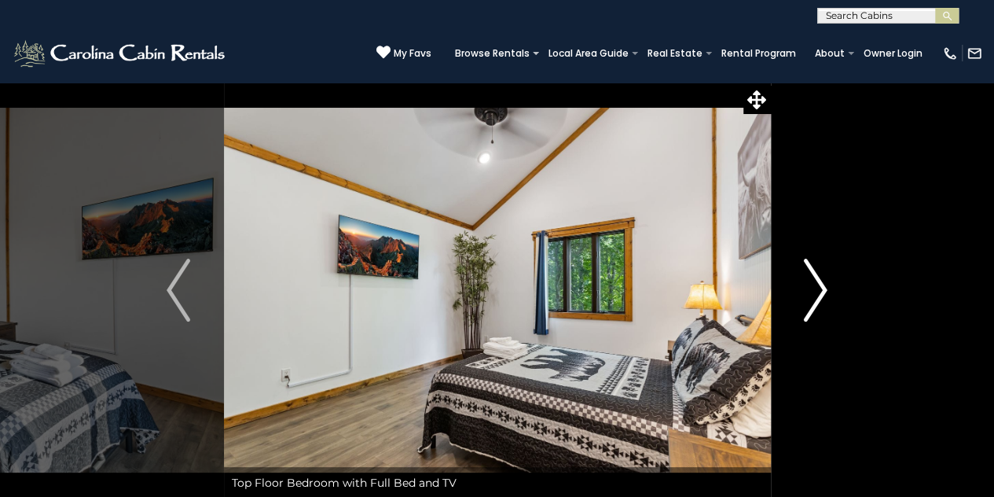
click at [819, 290] on img "Next" at bounding box center [816, 289] width 24 height 63
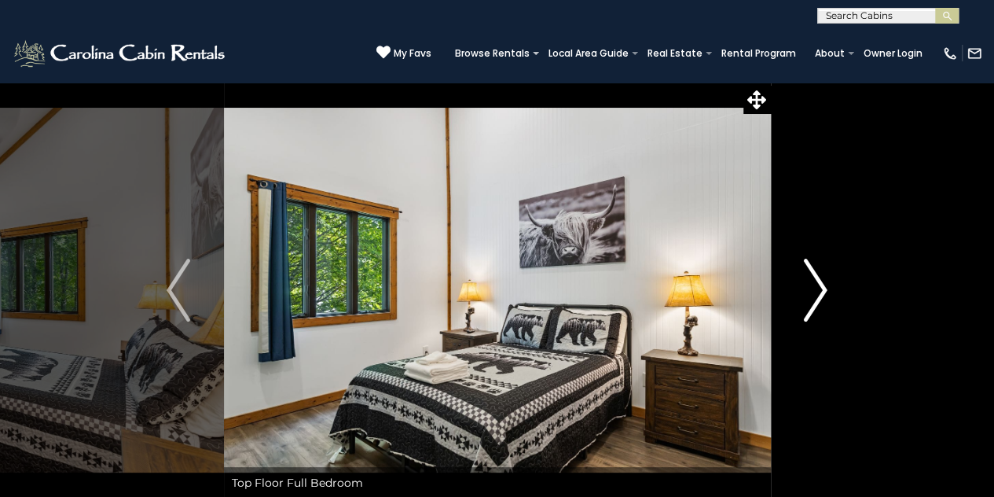
click at [819, 290] on img "Next" at bounding box center [816, 289] width 24 height 63
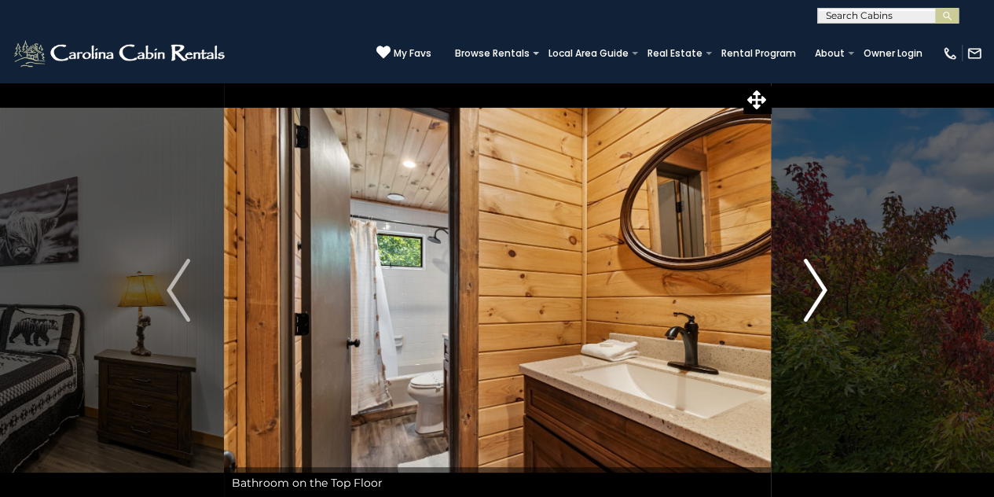
click at [819, 290] on img "Next" at bounding box center [816, 289] width 24 height 63
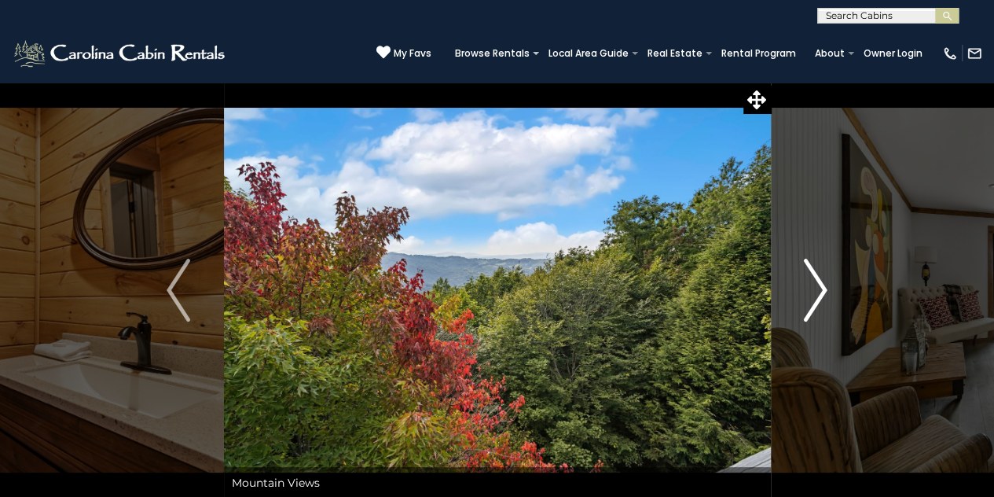
click at [819, 290] on img "Next" at bounding box center [816, 289] width 24 height 63
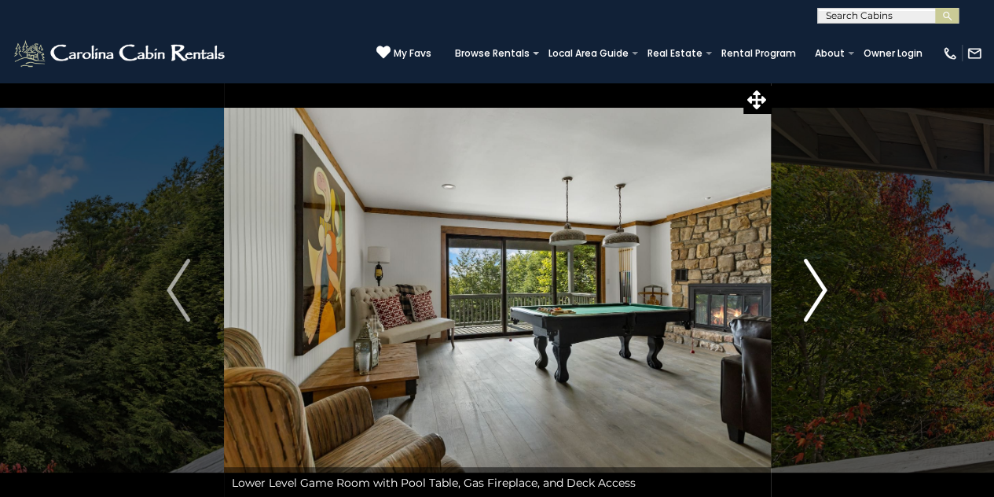
click at [819, 290] on img "Next" at bounding box center [816, 289] width 24 height 63
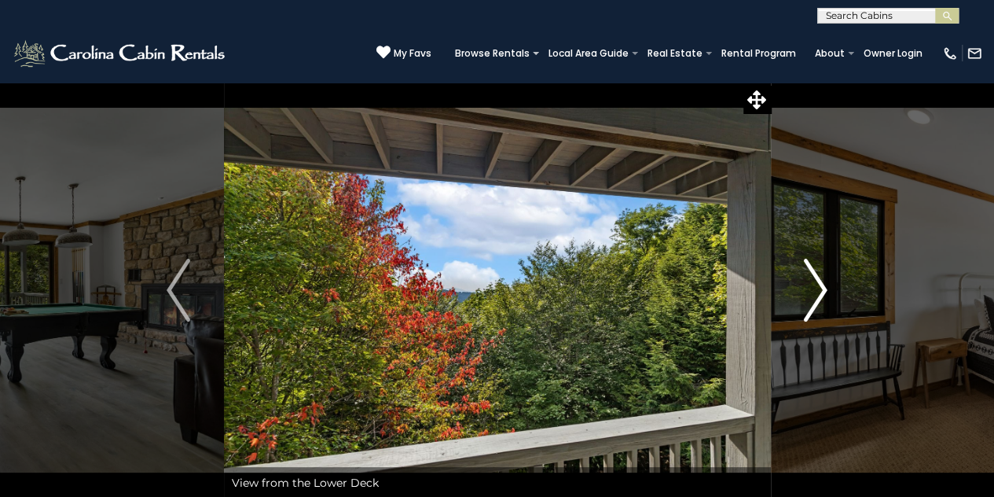
click at [819, 290] on img "Next" at bounding box center [816, 289] width 24 height 63
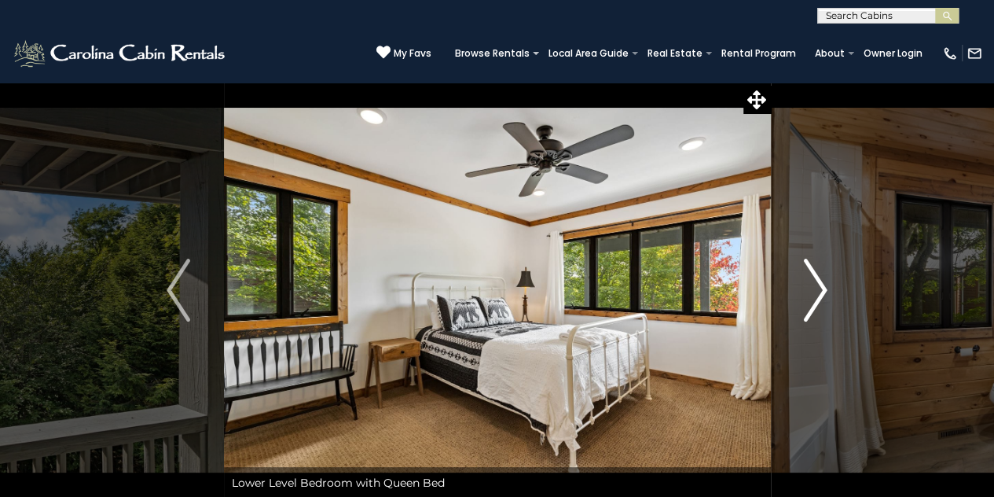
click at [819, 290] on img "Next" at bounding box center [816, 289] width 24 height 63
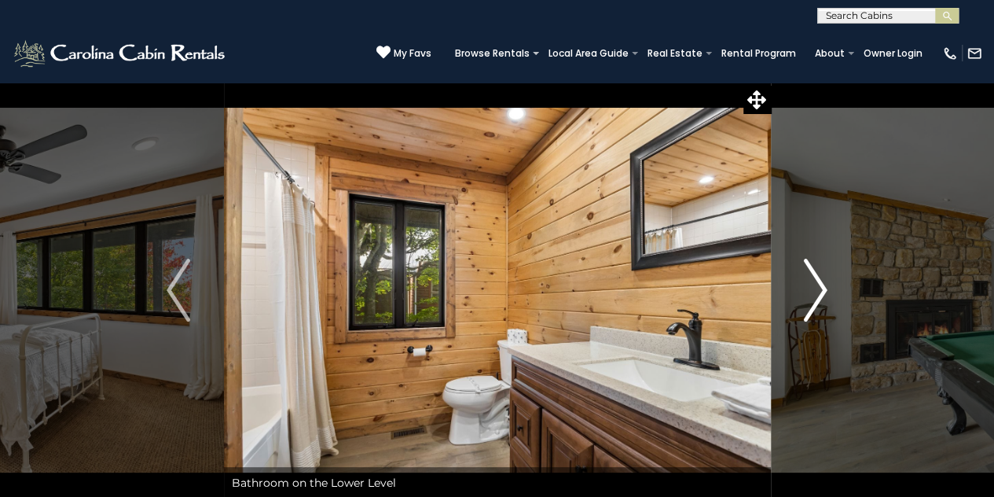
click at [819, 290] on img "Next" at bounding box center [816, 289] width 24 height 63
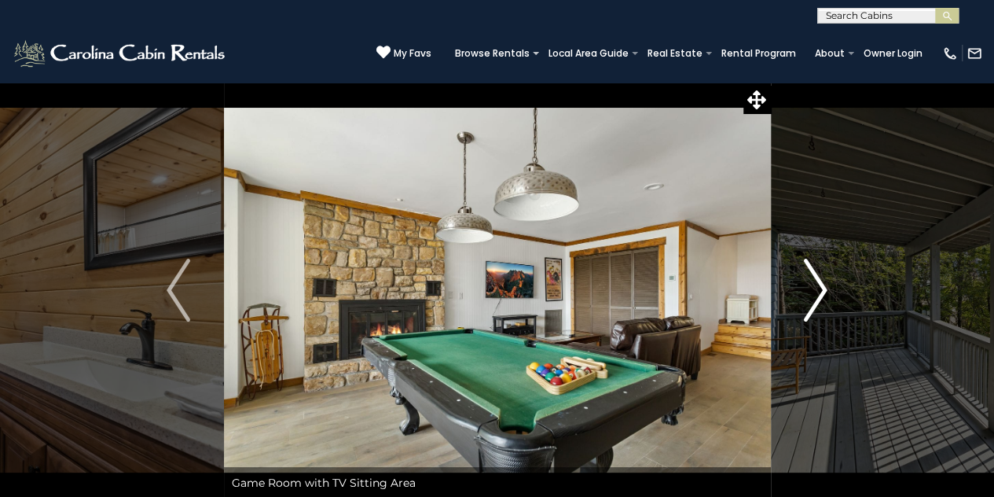
click at [819, 290] on img "Next" at bounding box center [816, 289] width 24 height 63
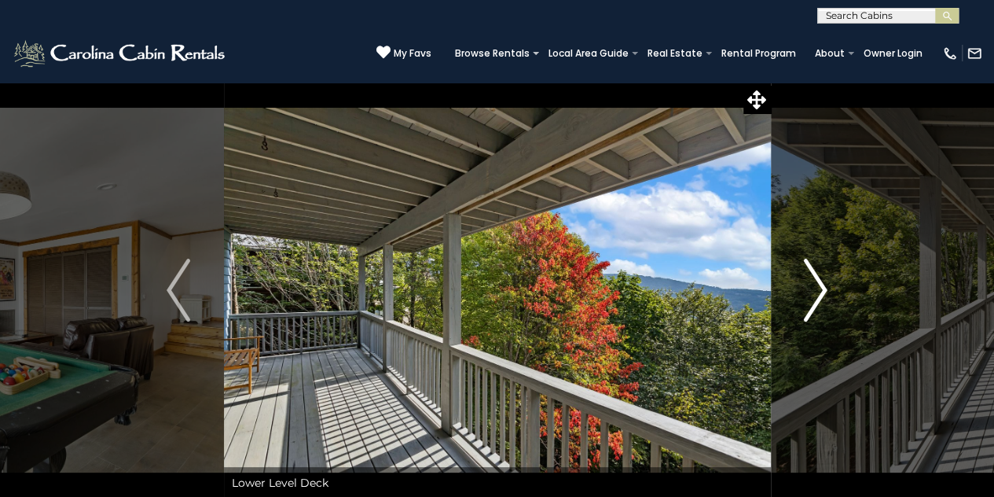
click at [819, 290] on img "Next" at bounding box center [816, 289] width 24 height 63
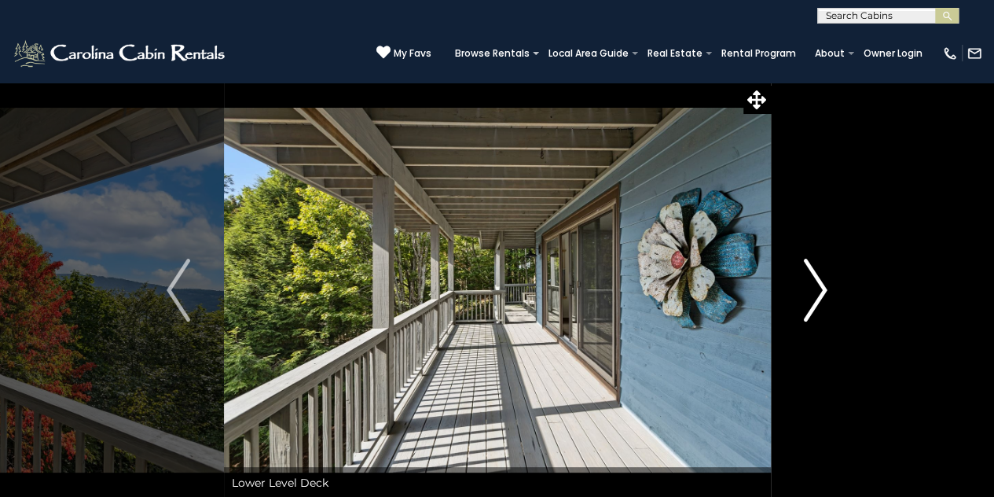
click at [819, 290] on img "Next" at bounding box center [816, 289] width 24 height 63
